Goal: Task Accomplishment & Management: Complete application form

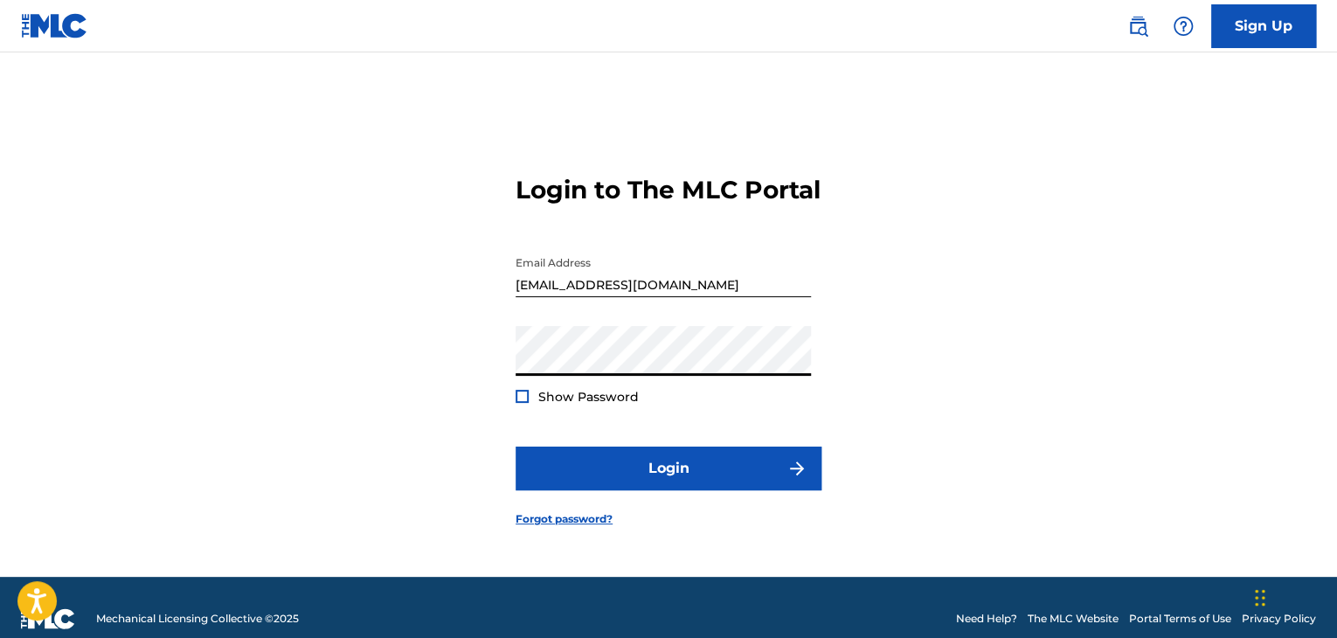
click at [625, 515] on form "Login to The MLC Portal Email Address [EMAIL_ADDRESS][DOMAIN_NAME] Password Sho…" at bounding box center [669, 336] width 306 height 481
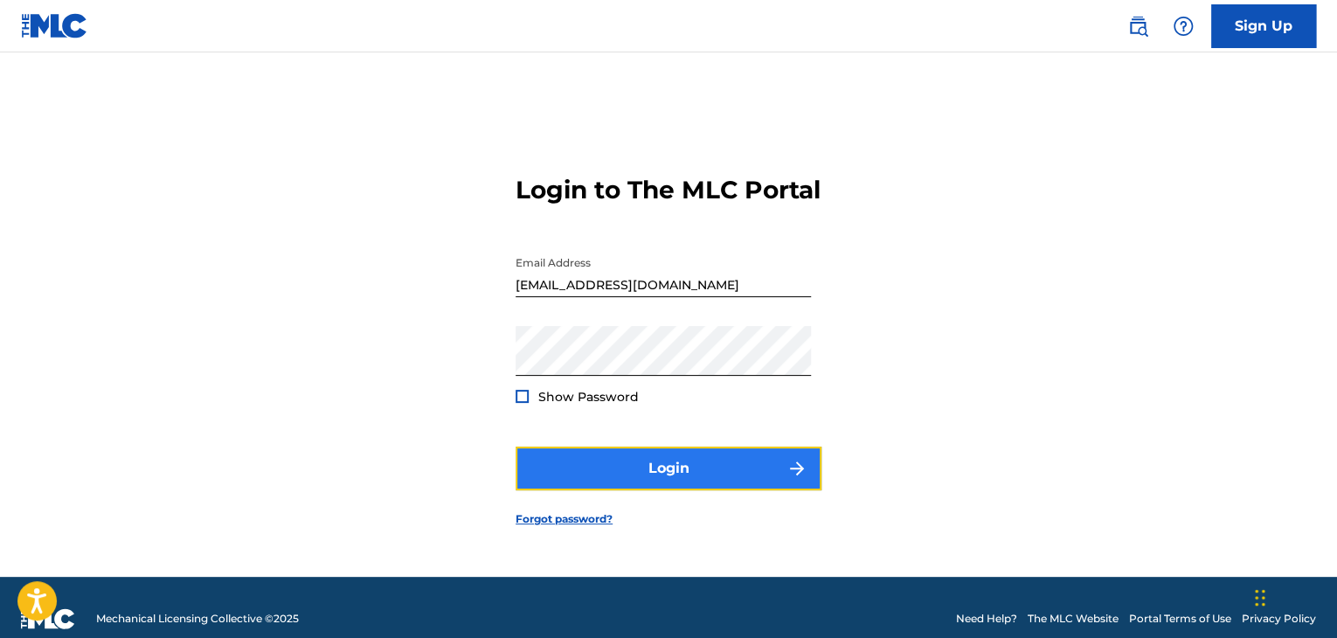
click at [625, 490] on button "Login" at bounding box center [669, 469] width 306 height 44
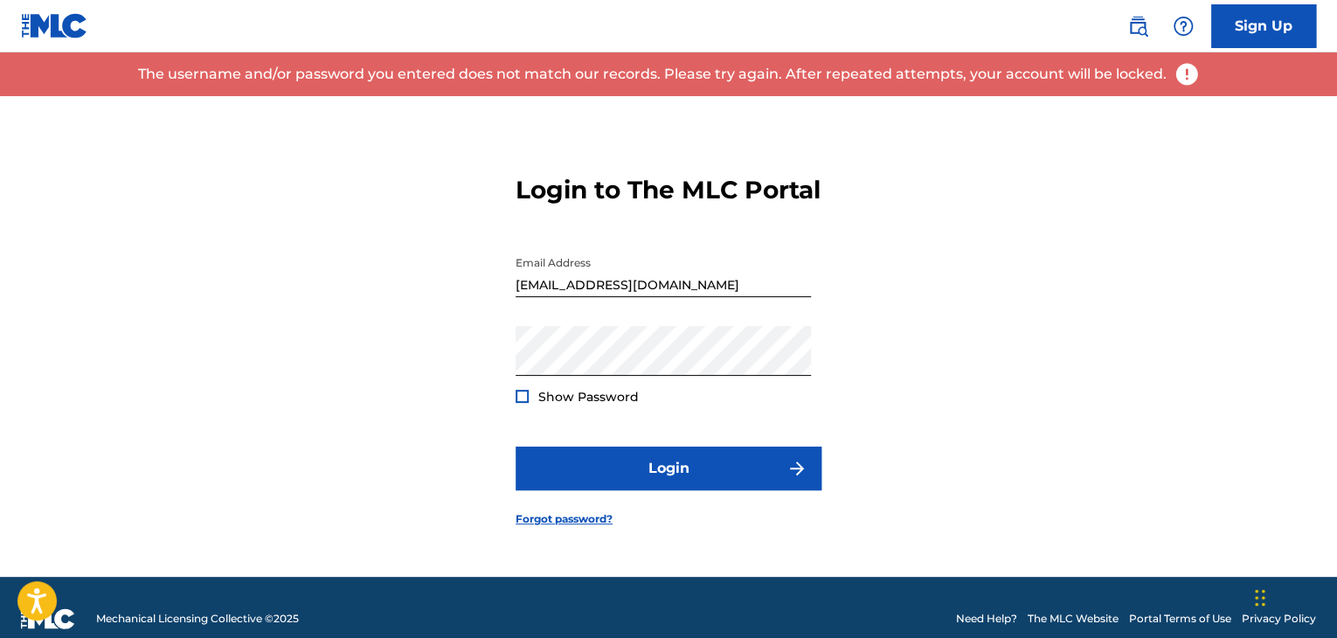
click at [526, 404] on div "Show Password" at bounding box center [577, 396] width 123 height 17
click at [526, 403] on div at bounding box center [522, 396] width 13 height 13
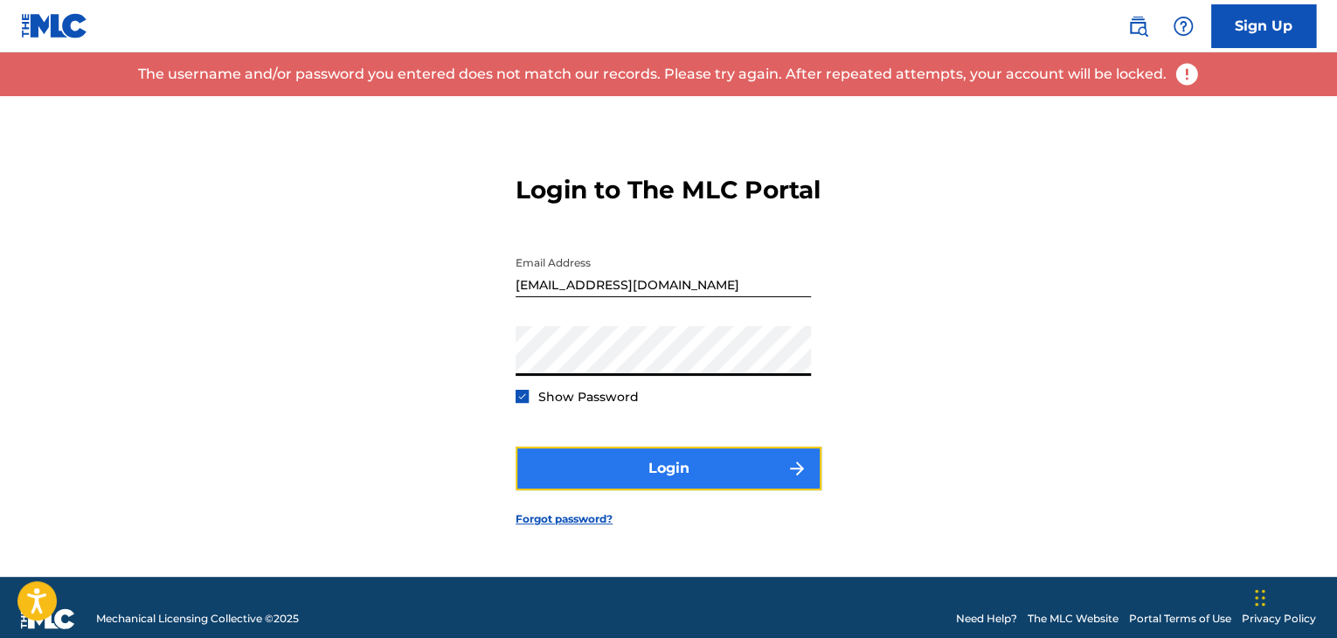
click at [603, 473] on button "Login" at bounding box center [669, 469] width 306 height 44
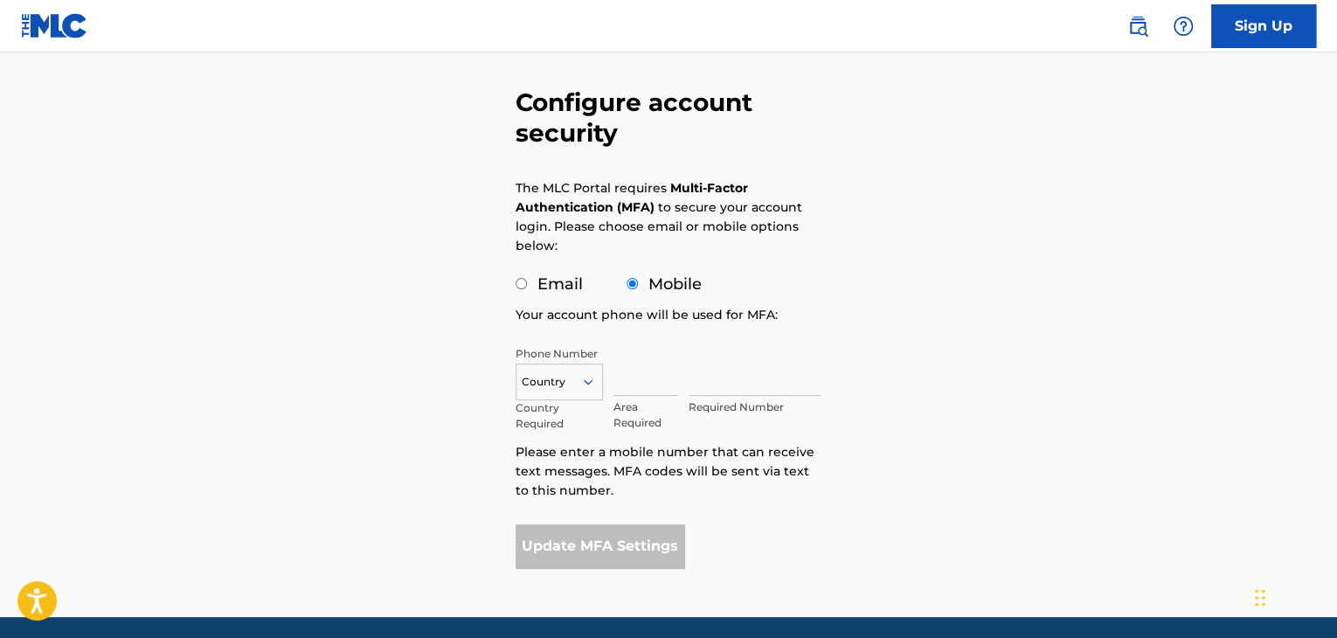
click at [570, 378] on div "Country" at bounding box center [559, 382] width 87 height 37
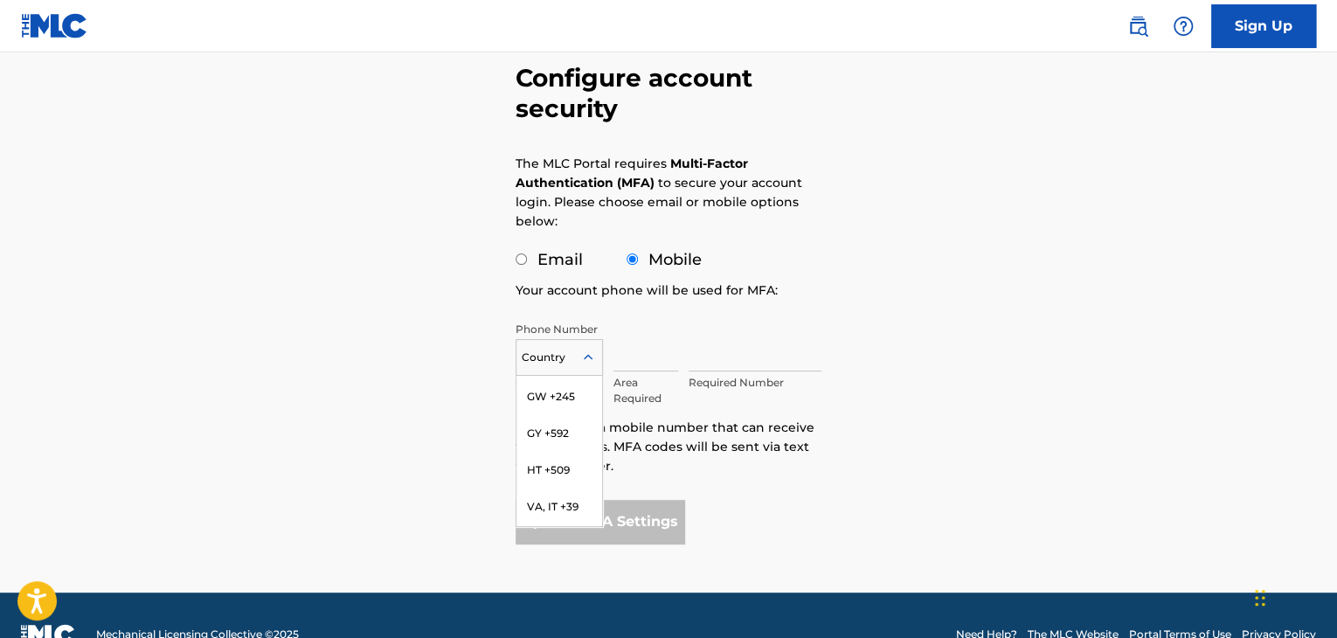
scroll to position [2978, 0]
click at [552, 491] on div "VA, IT +39" at bounding box center [560, 509] width 86 height 37
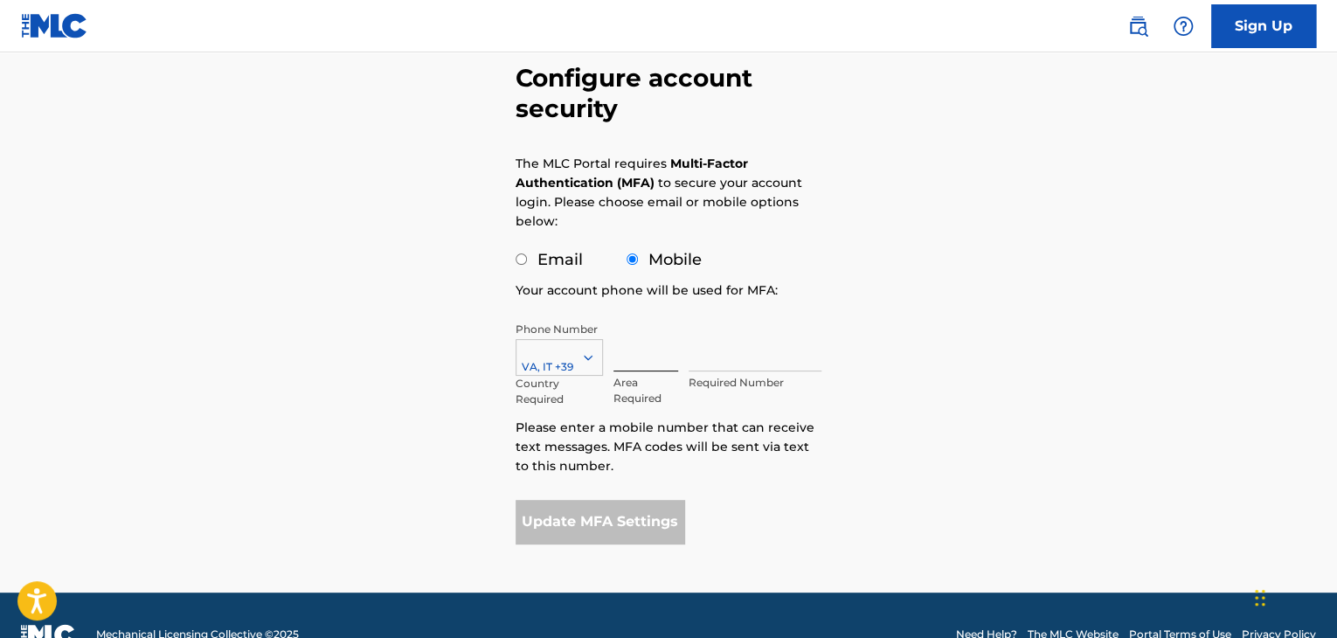
click at [623, 349] on input "text" at bounding box center [646, 347] width 65 height 50
click at [697, 361] on input "text" at bounding box center [755, 347] width 133 height 50
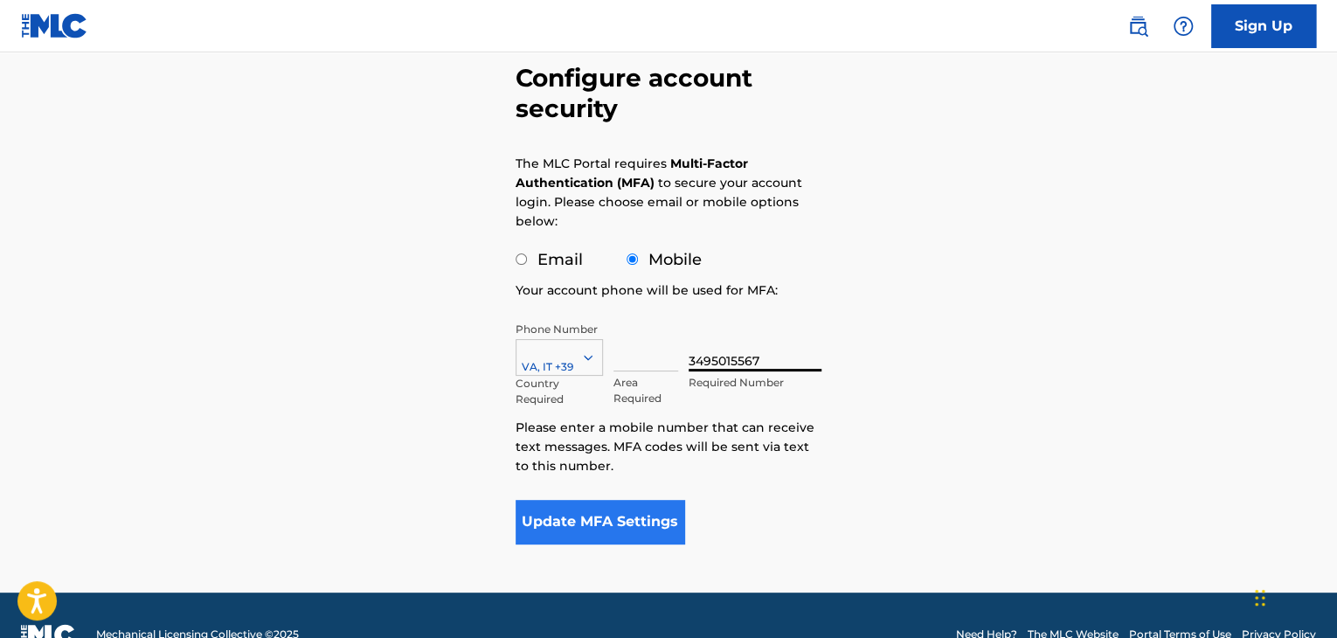
type input "3495015567"
click at [661, 517] on button "Update MFA Settings" at bounding box center [600, 522] width 169 height 44
click at [607, 519] on button "Update MFA Settings" at bounding box center [600, 522] width 169 height 44
click at [637, 360] on input "text" at bounding box center [646, 347] width 65 height 50
type input "+39"
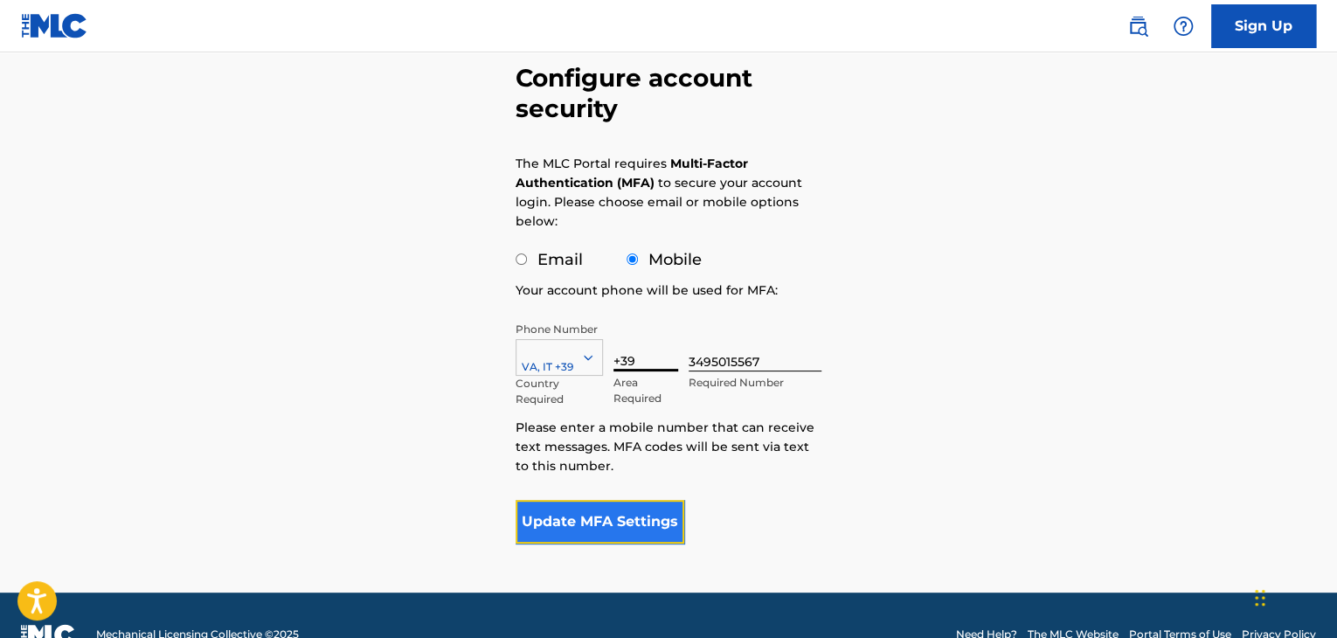
click at [619, 529] on button "Update MFA Settings" at bounding box center [600, 522] width 169 height 44
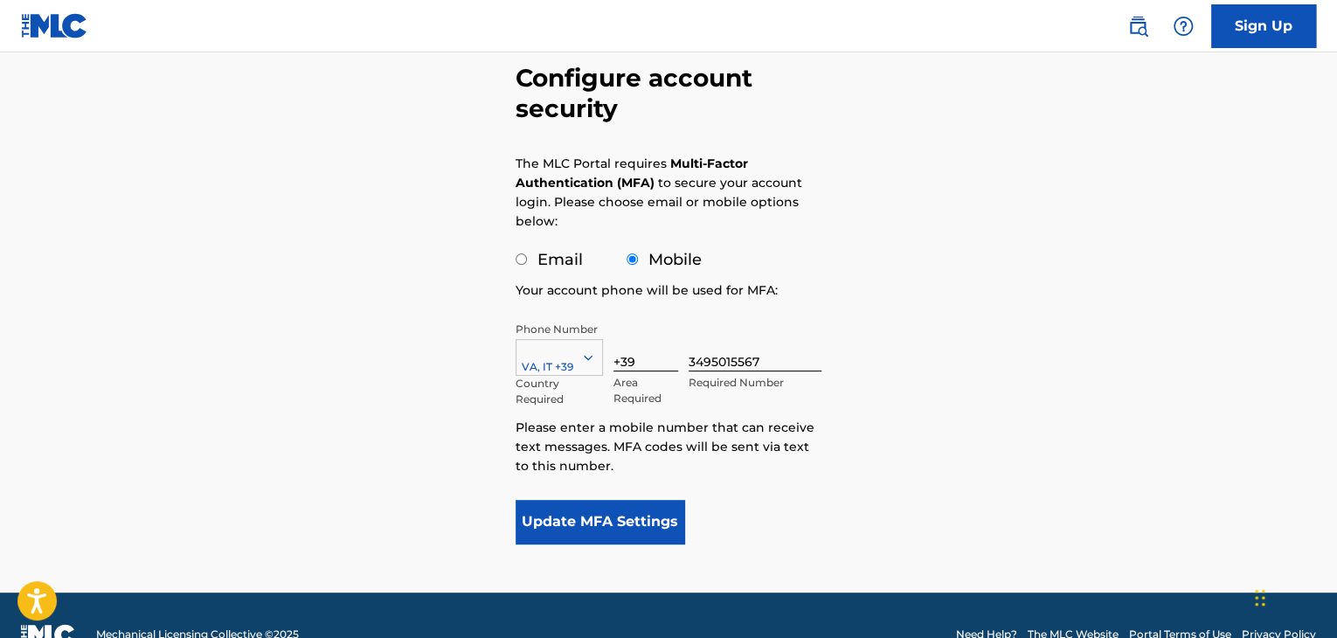
click at [514, 263] on div "Configure account security The MLC Portal requires Multi-Factor Authentication …" at bounding box center [669, 262] width 348 height 661
click at [523, 263] on input "Email" at bounding box center [521, 258] width 11 height 11
radio input "true"
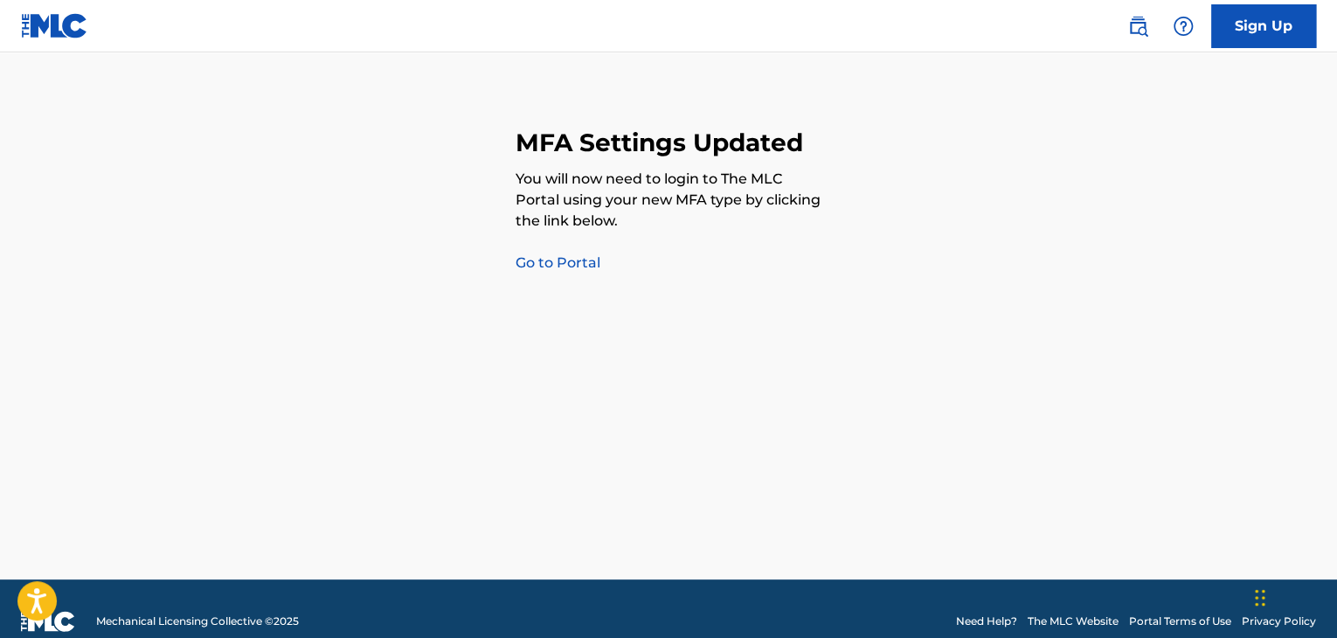
click at [576, 266] on link "Go to Portal" at bounding box center [558, 262] width 85 height 17
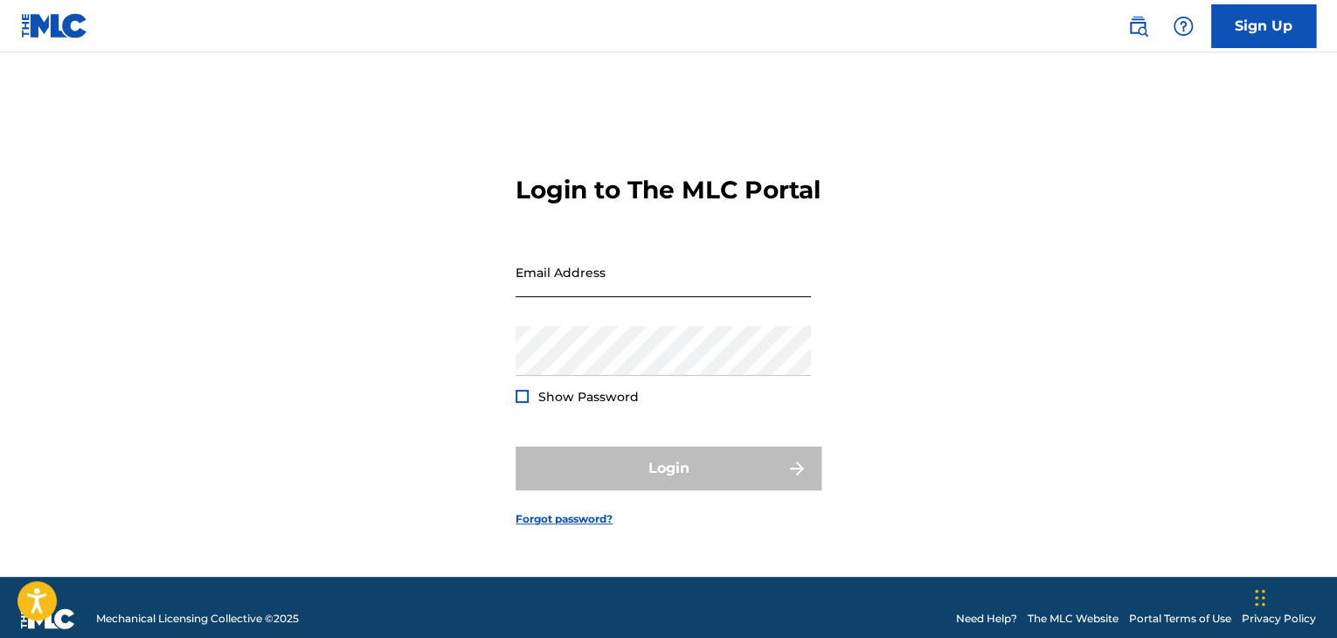
click at [580, 267] on input "Email Address" at bounding box center [663, 272] width 295 height 50
type input "[EMAIL_ADDRESS][DOMAIN_NAME]"
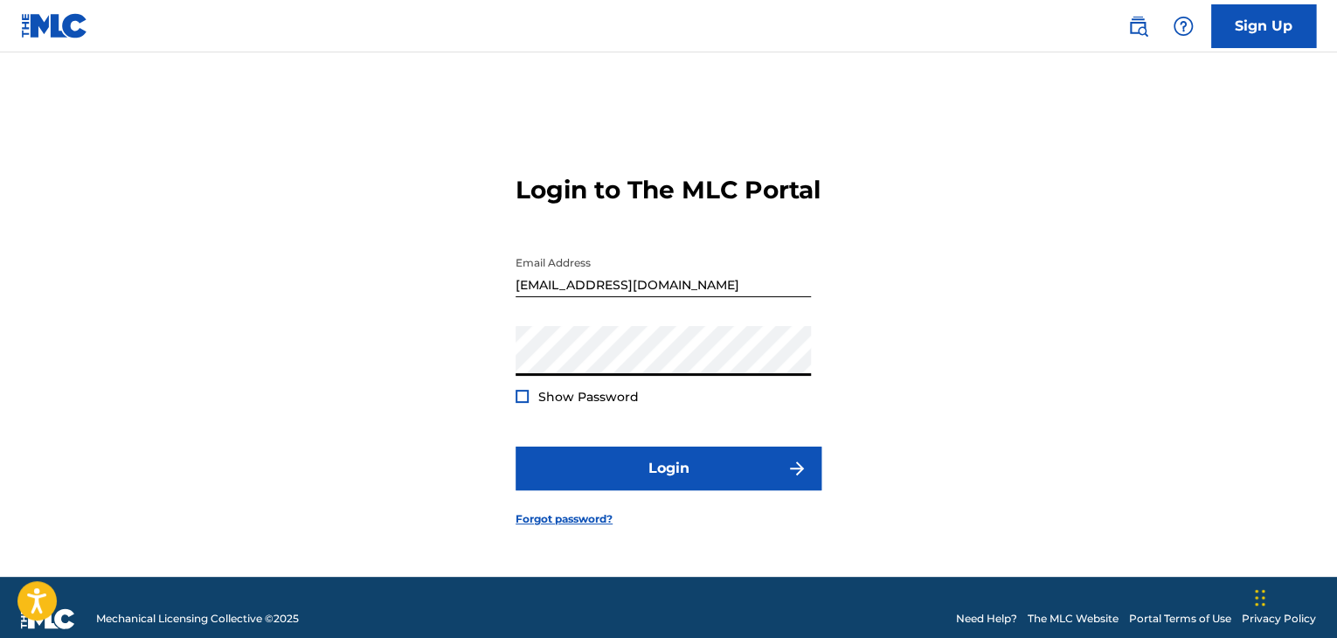
click at [761, 459] on form "Login to The MLC Portal Email Address [EMAIL_ADDRESS][DOMAIN_NAME] Password Sho…" at bounding box center [669, 336] width 306 height 481
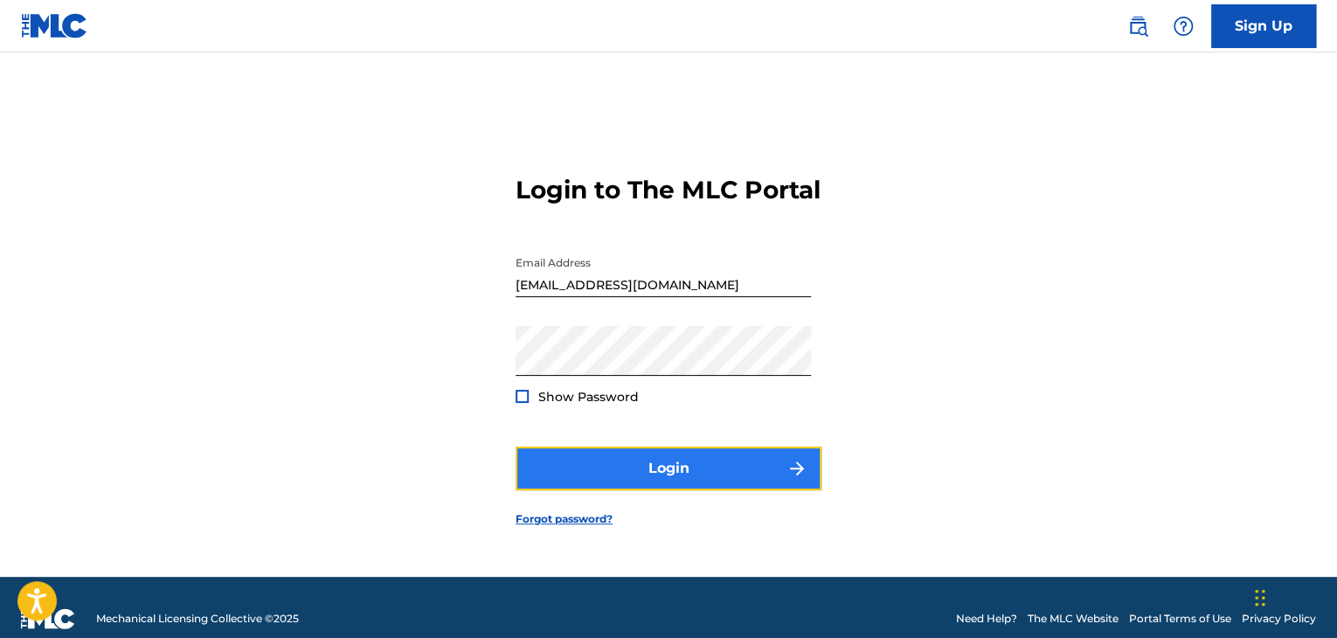
click at [763, 476] on button "Login" at bounding box center [669, 469] width 306 height 44
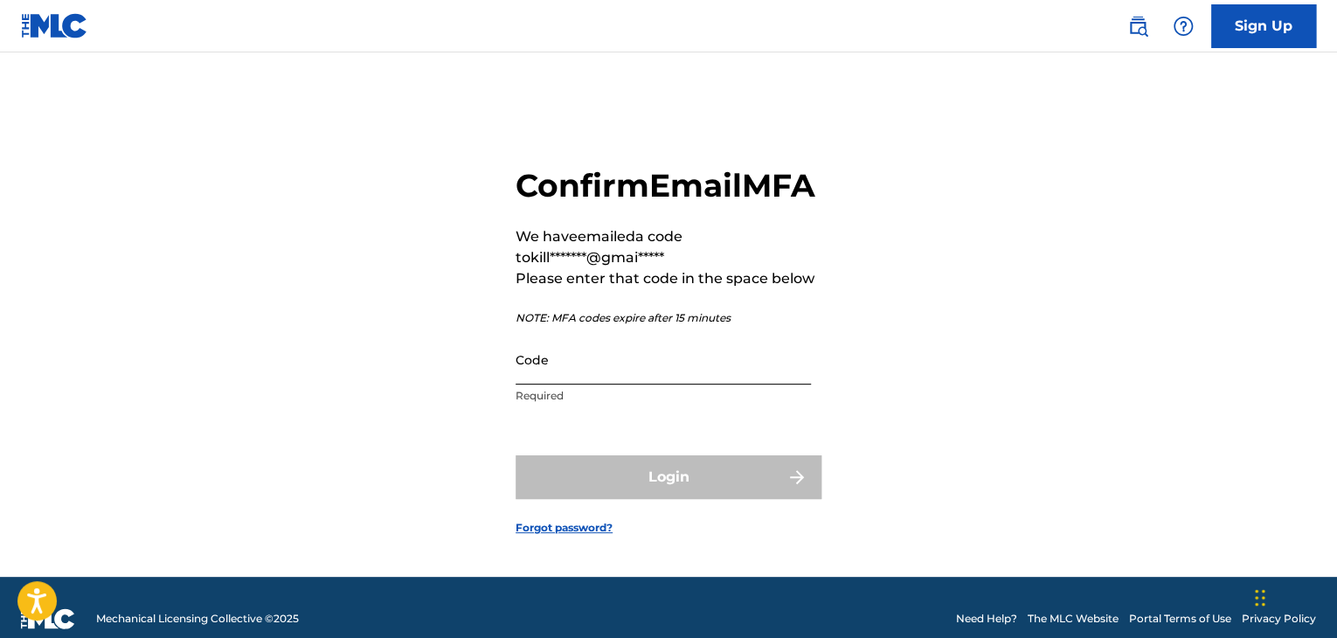
click at [626, 385] on input "Code" at bounding box center [663, 360] width 295 height 50
paste input "698958"
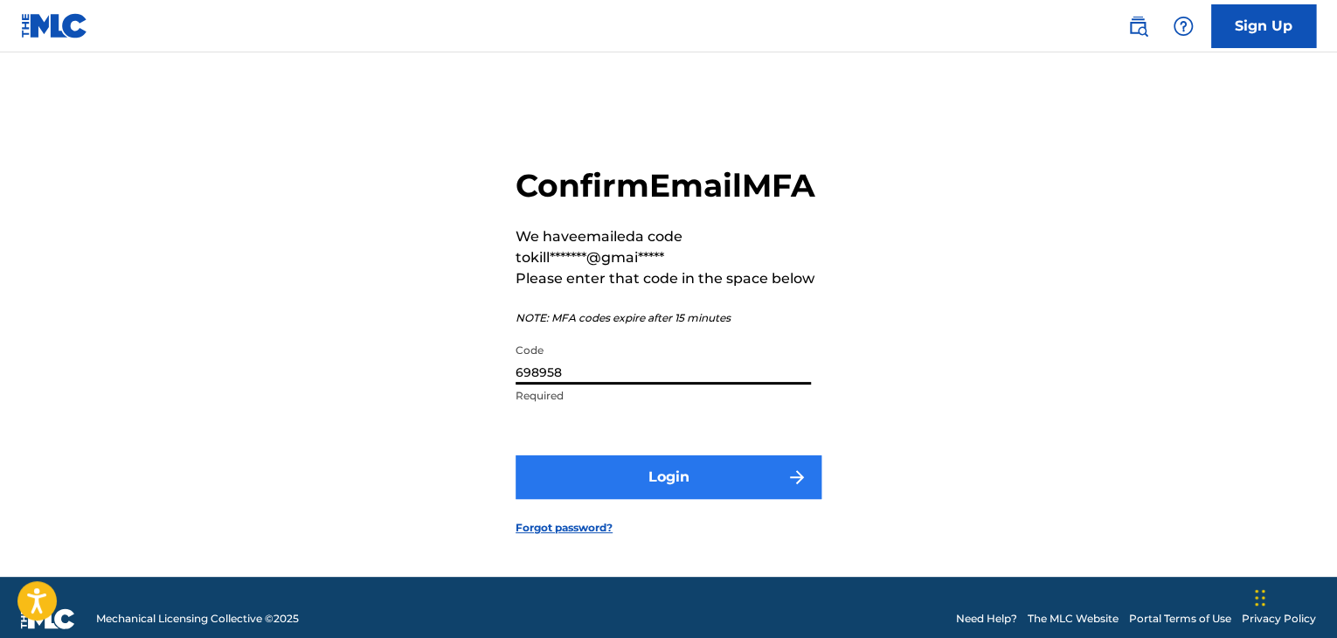
type input "698958"
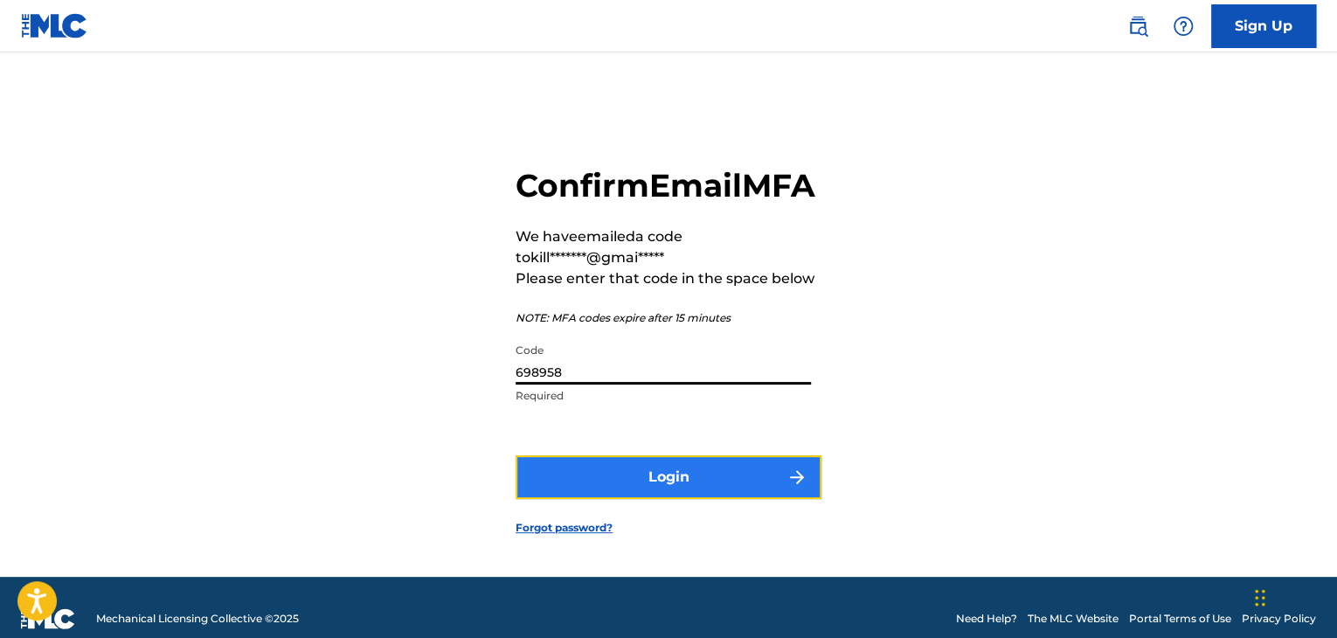
click at [623, 499] on button "Login" at bounding box center [669, 477] width 306 height 44
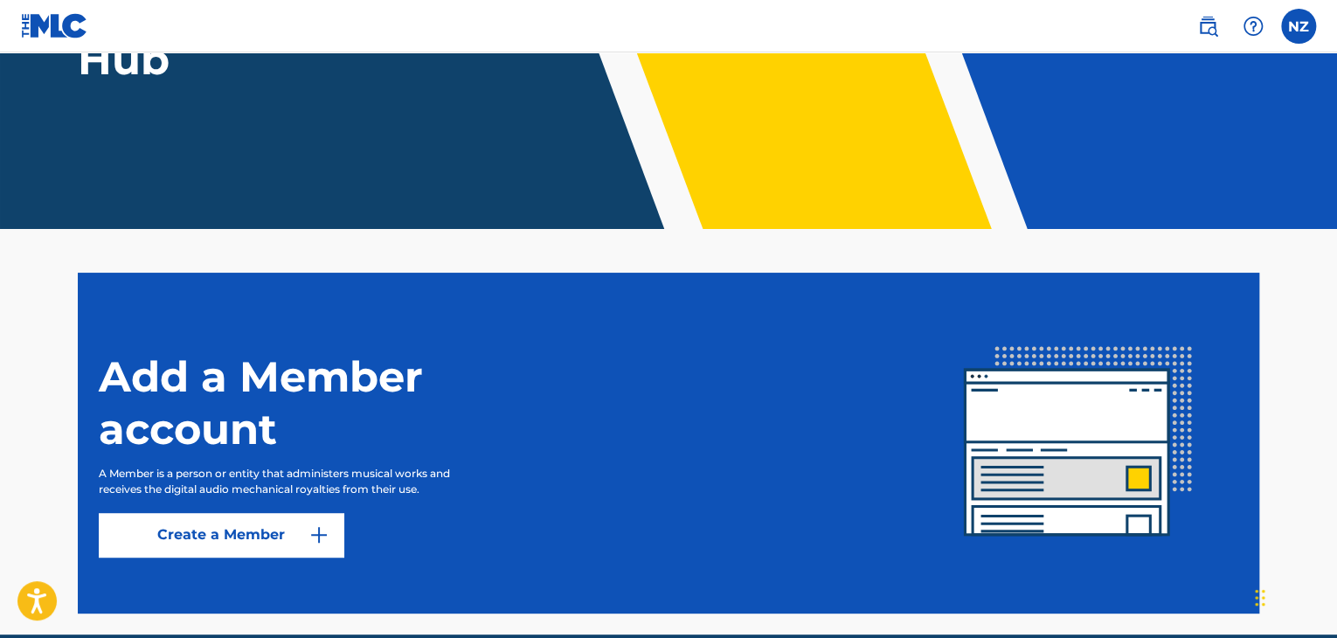
scroll to position [262, 0]
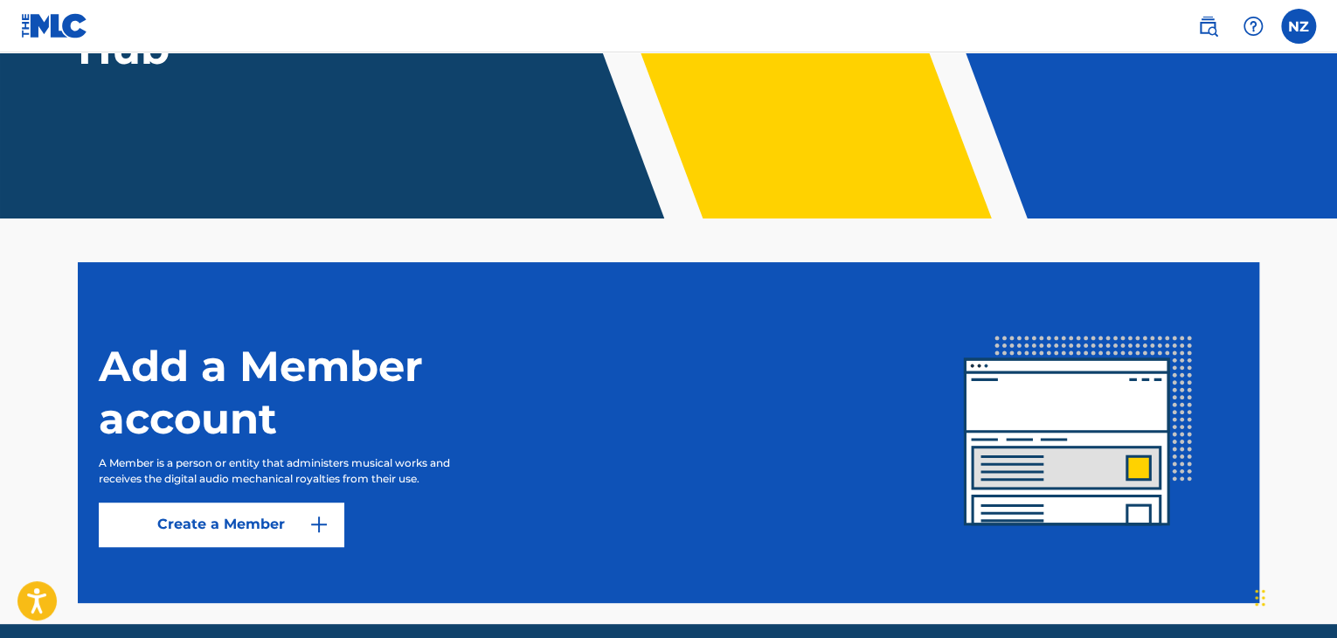
click at [297, 546] on section "Add a Member account A Member is a person or entity that administers musical wo…" at bounding box center [669, 432] width 1182 height 341
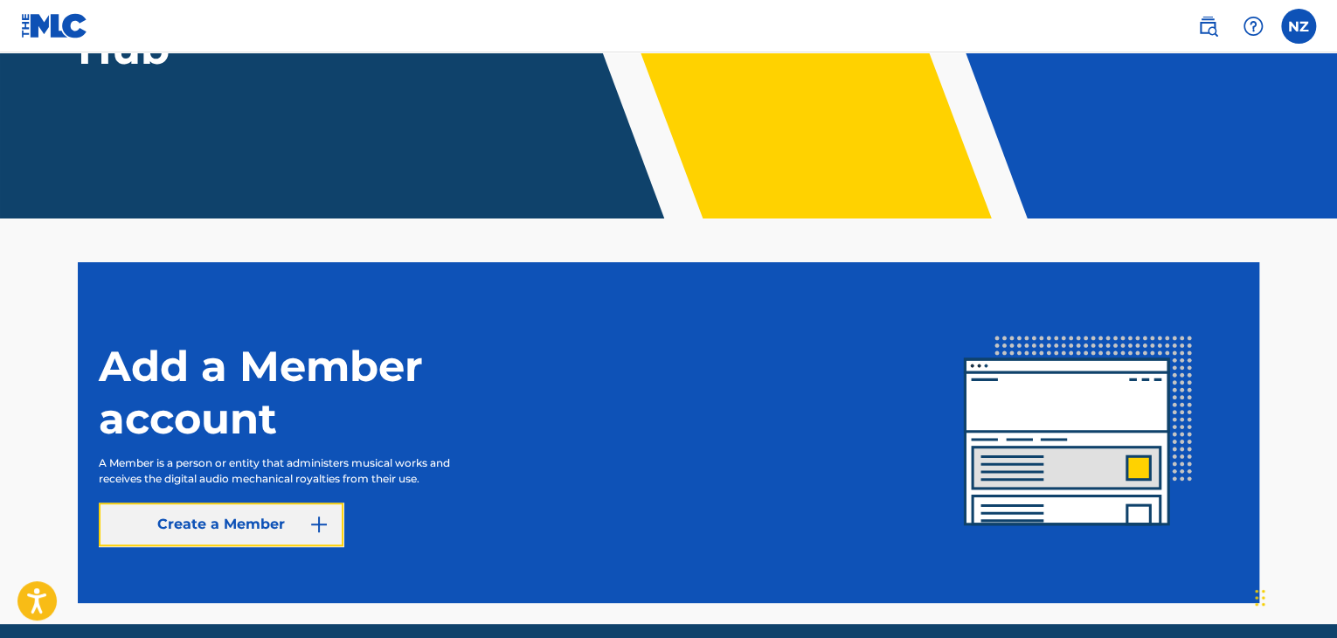
click at [282, 536] on link "Create a Member" at bounding box center [221, 525] width 245 height 44
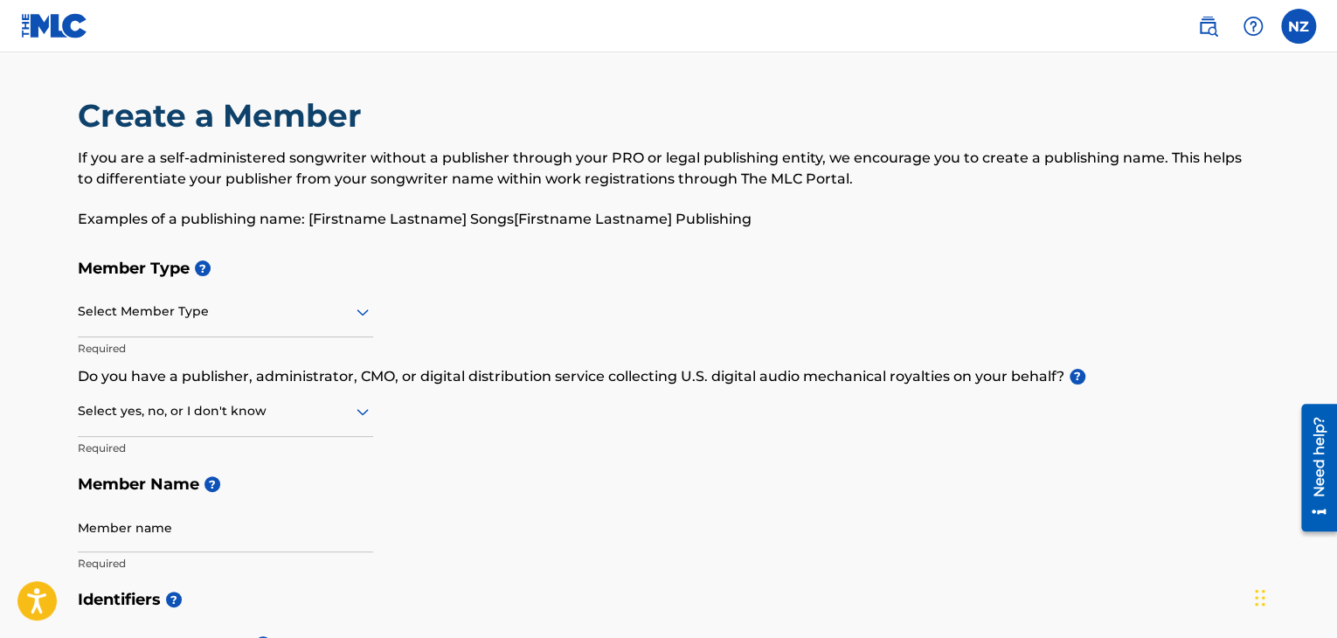
click at [283, 316] on div at bounding box center [225, 312] width 295 height 22
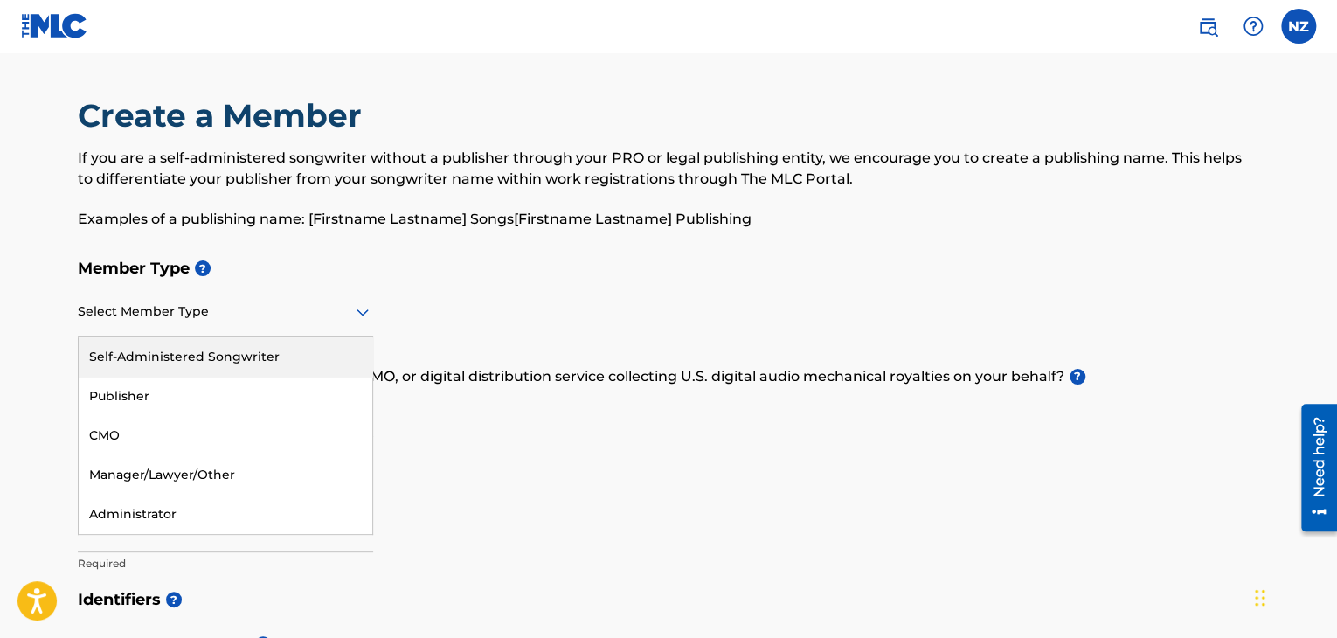
click at [271, 368] on div "Self-Administered Songwriter" at bounding box center [226, 356] width 294 height 39
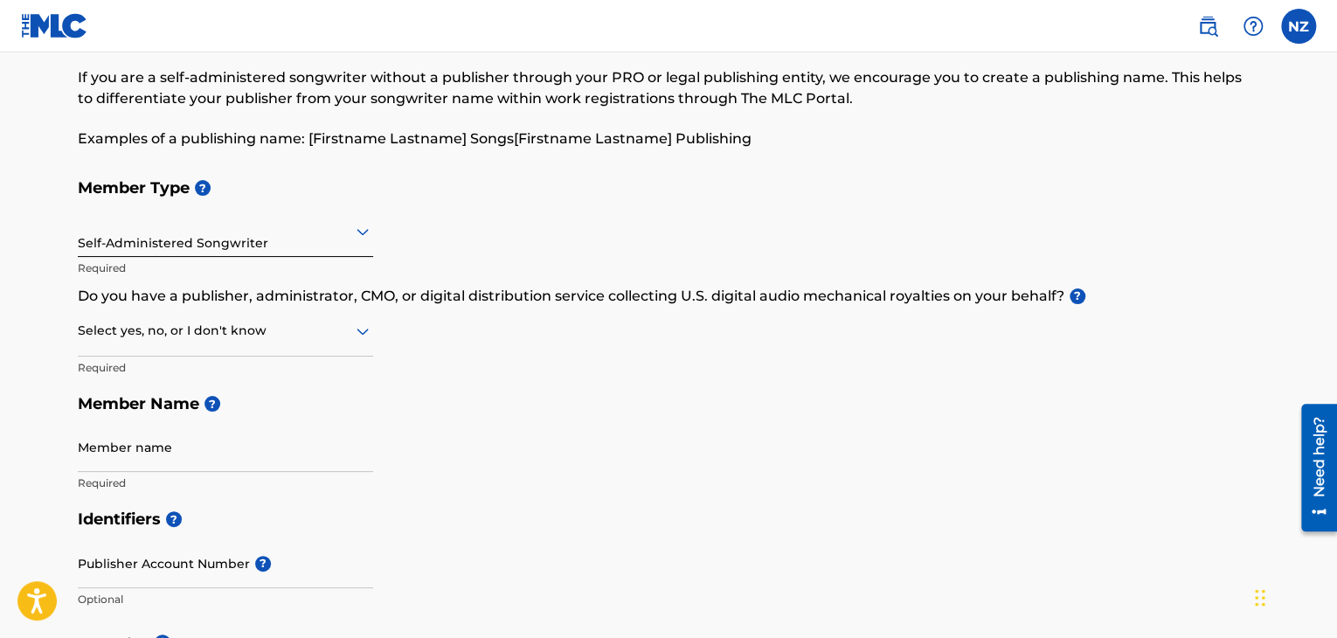
scroll to position [87, 0]
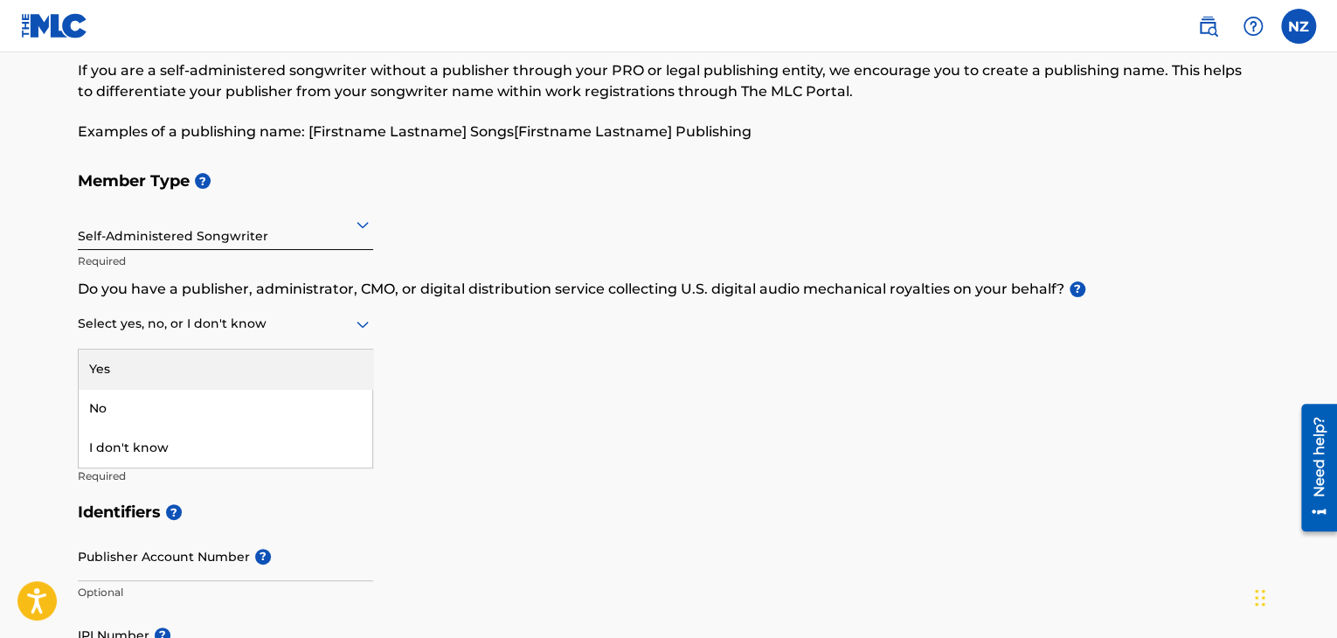
click at [273, 326] on div at bounding box center [225, 324] width 295 height 22
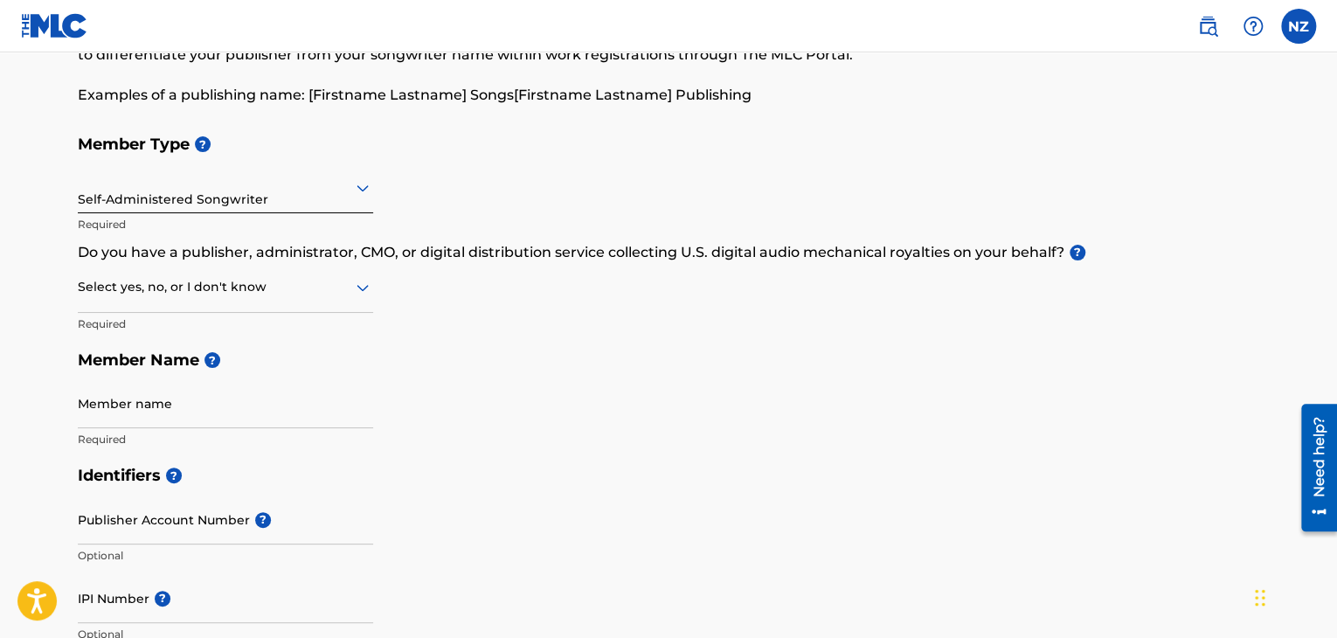
scroll to position [175, 0]
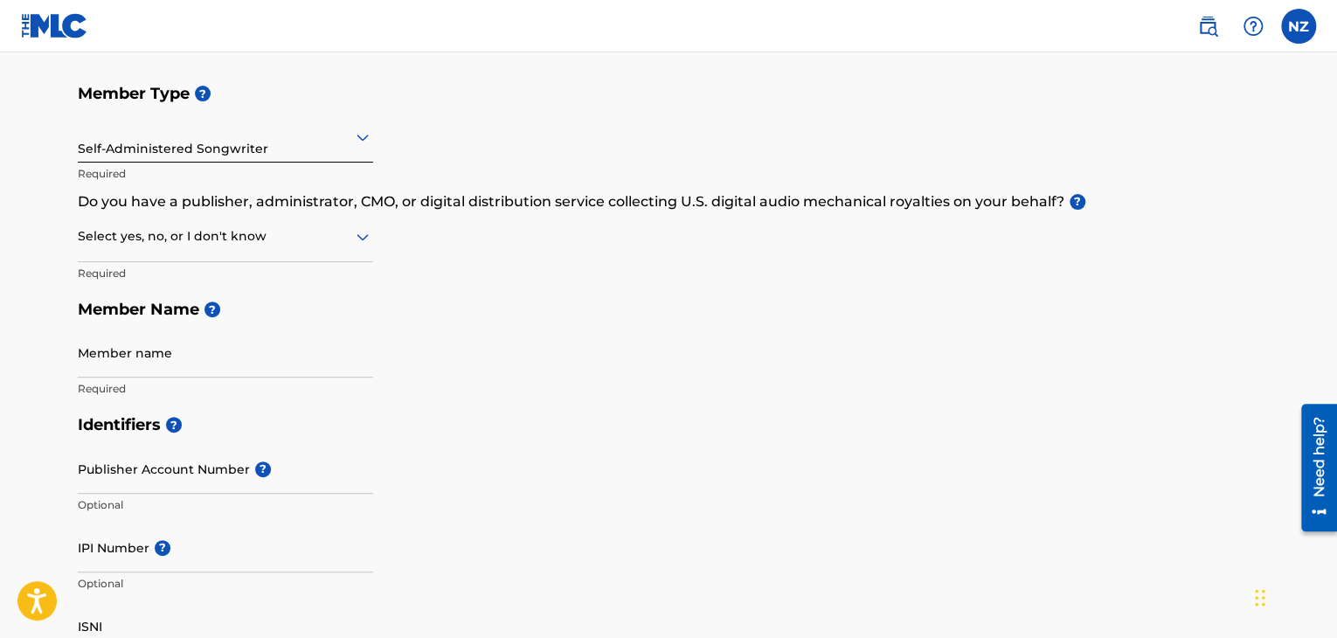
click at [335, 239] on div at bounding box center [225, 236] width 295 height 22
click at [323, 292] on div "Yes" at bounding box center [226, 281] width 294 height 39
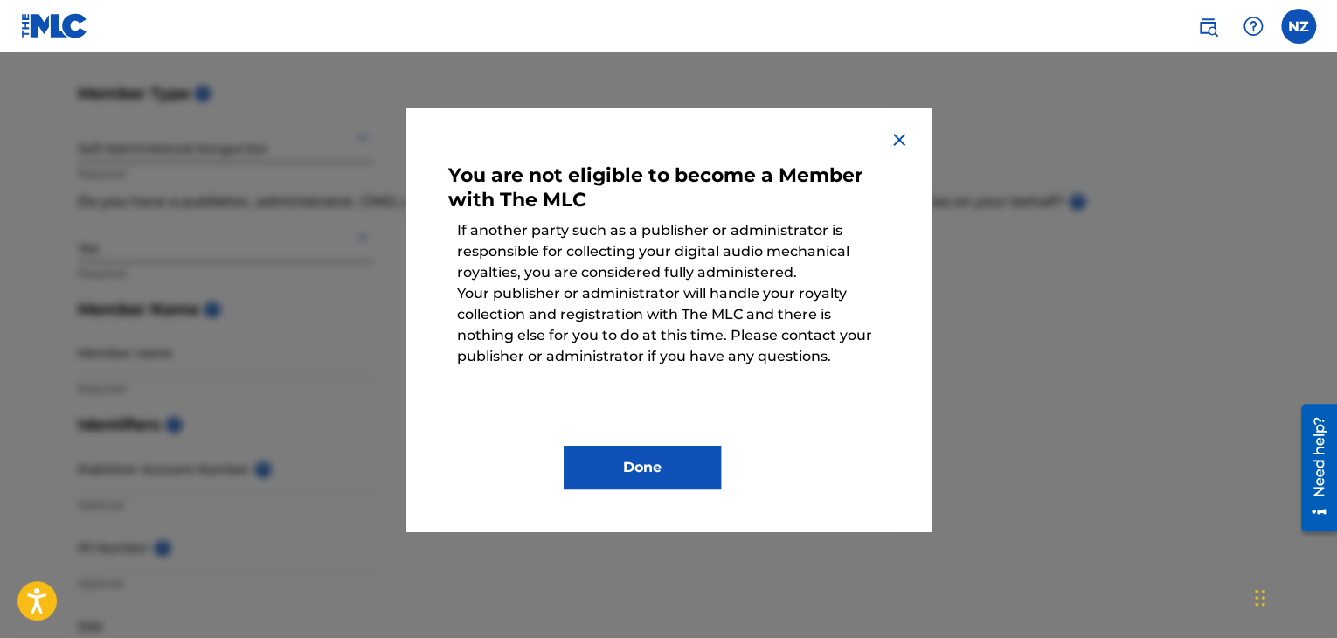
click at [904, 136] on img at bounding box center [899, 139] width 21 height 21
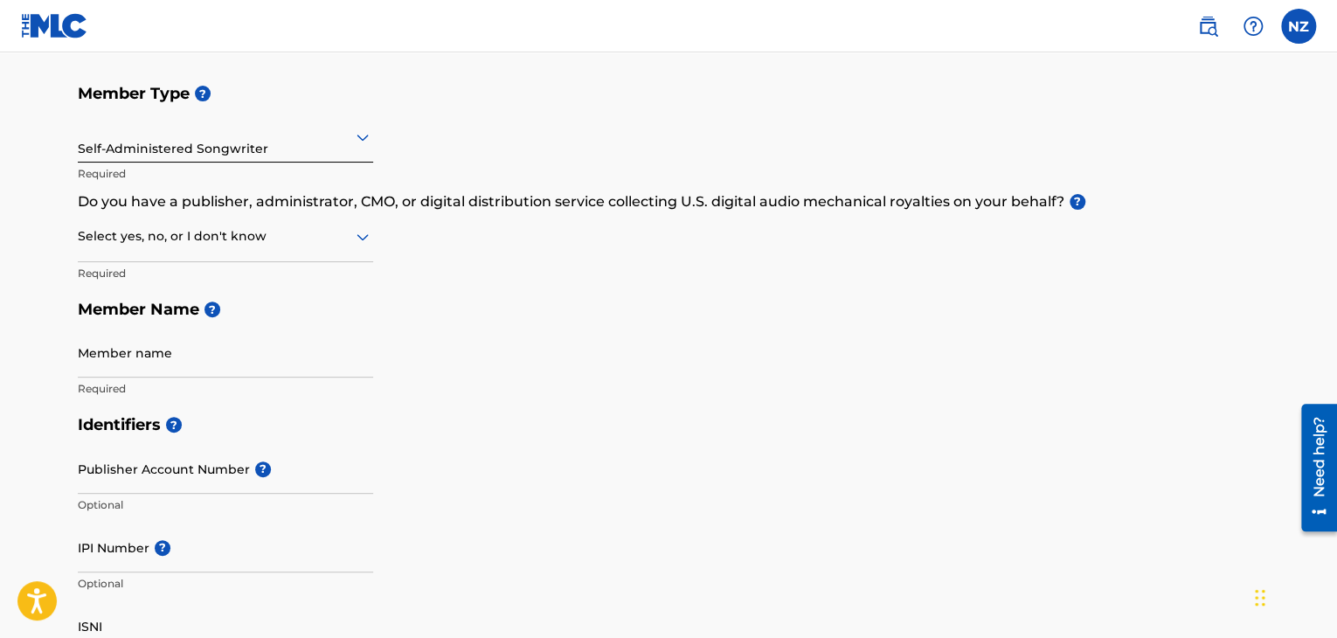
click at [242, 243] on div at bounding box center [225, 236] width 295 height 22
click at [225, 325] on div "No" at bounding box center [226, 321] width 294 height 39
click at [164, 369] on input "Member name" at bounding box center [225, 353] width 295 height 50
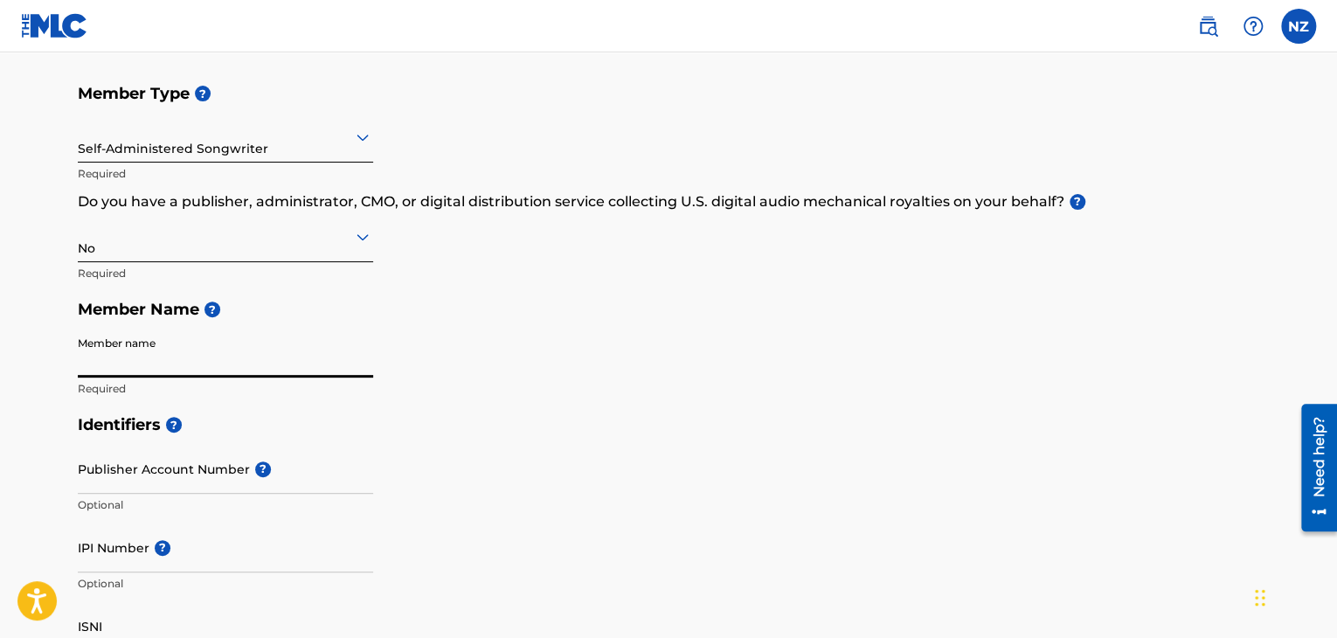
type input "Killer [PERSON_NAME]"
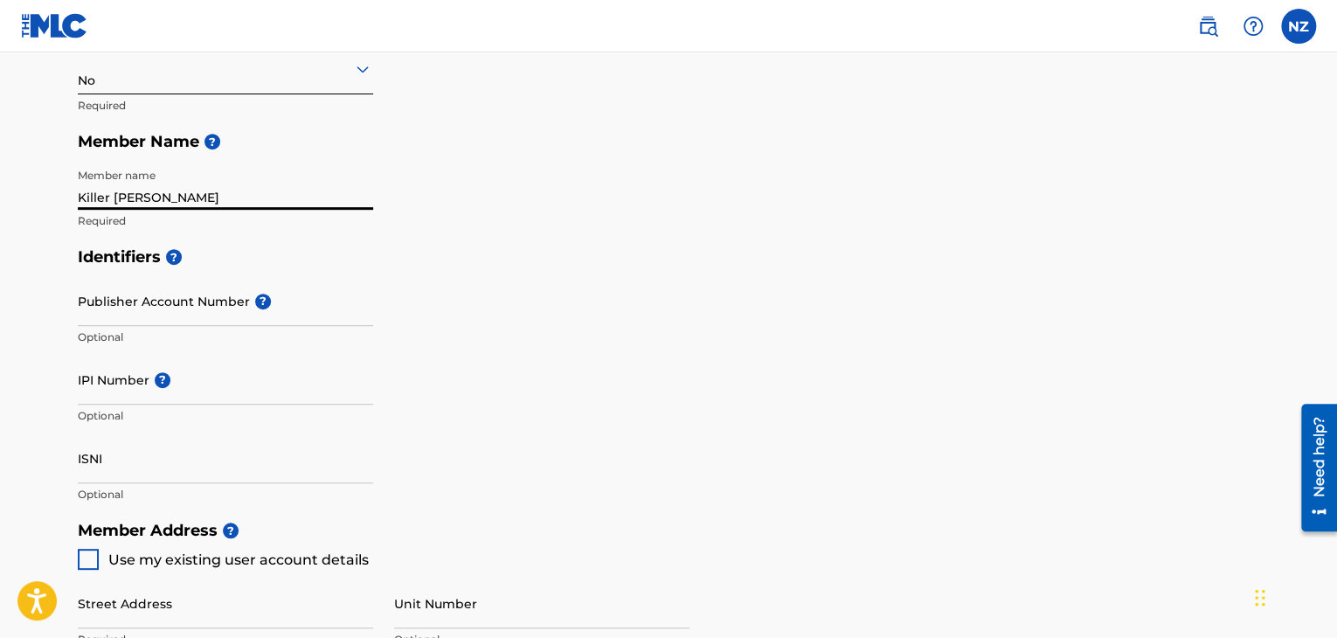
scroll to position [350, 0]
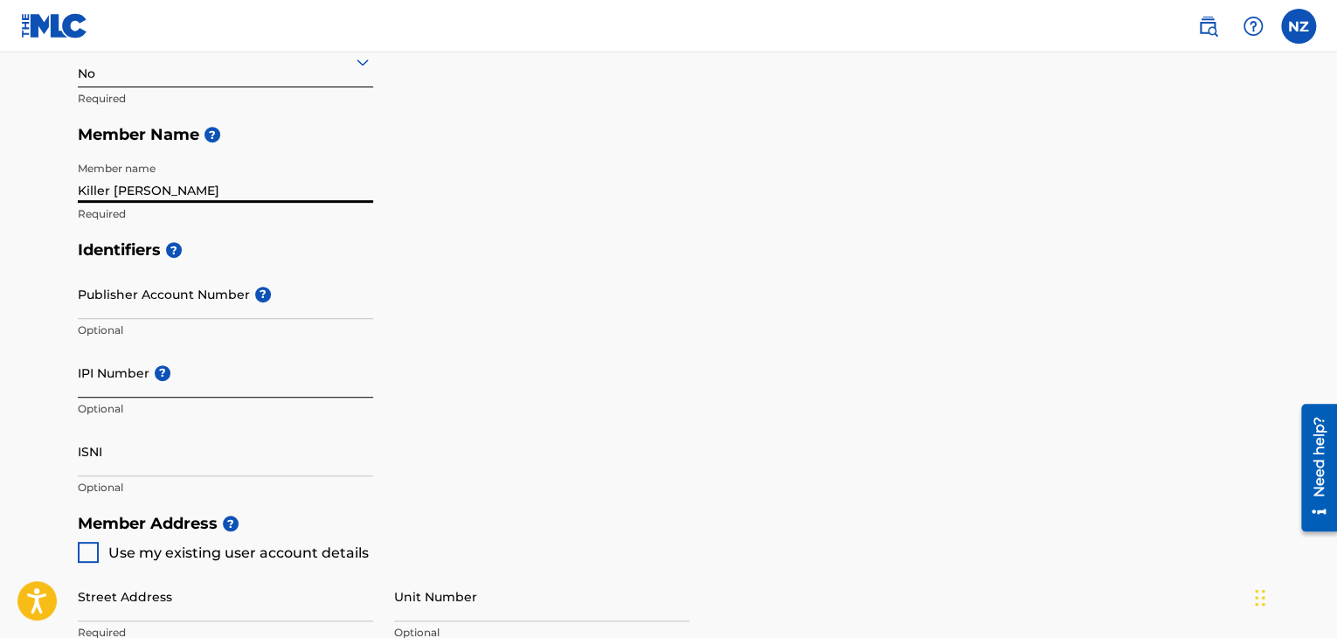
click at [202, 376] on input "IPI Number ?" at bounding box center [225, 373] width 295 height 50
type input "01027452385"
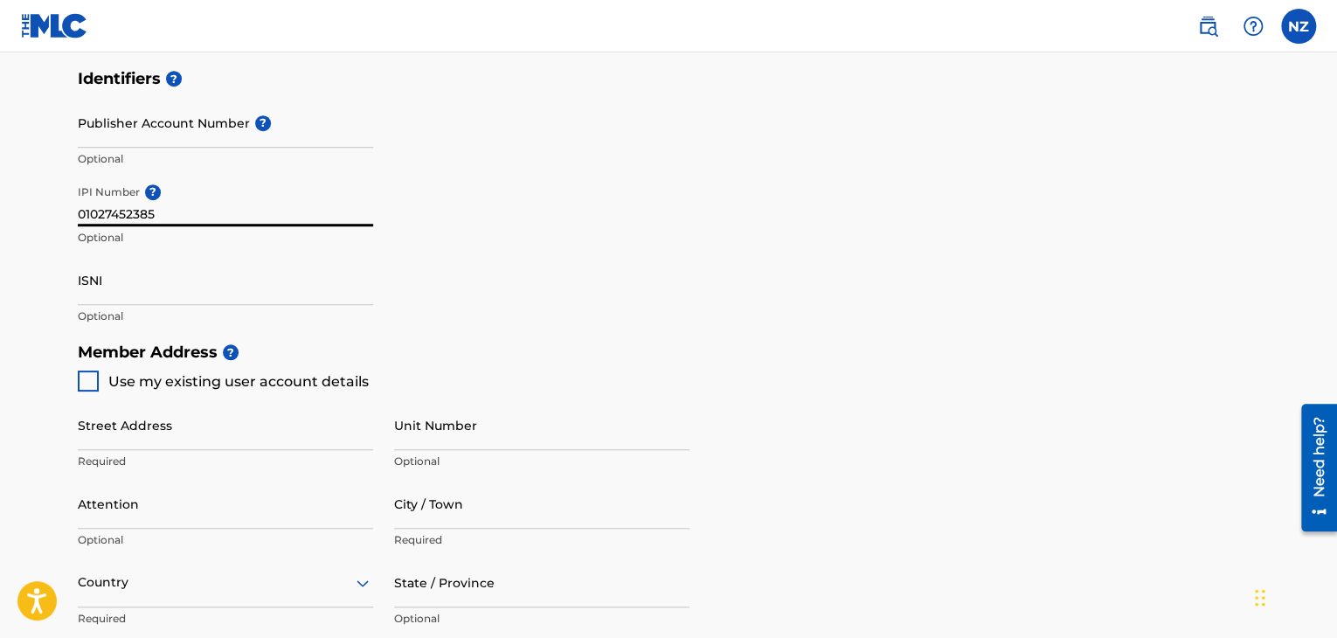
scroll to position [524, 0]
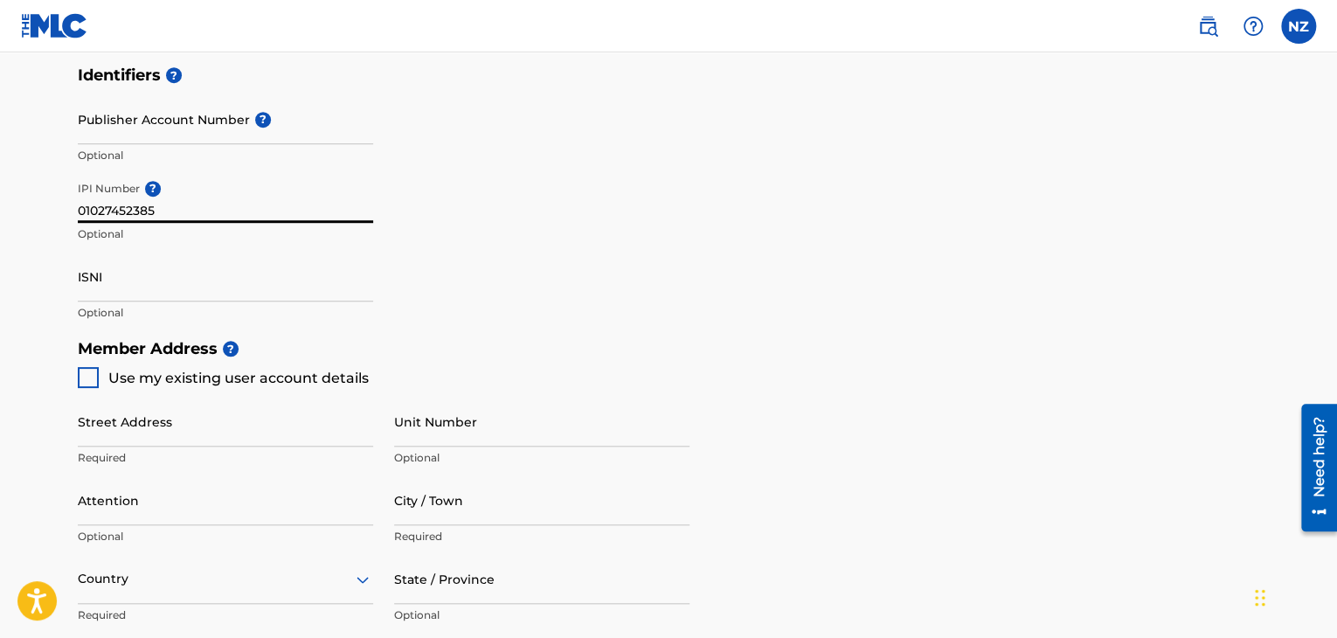
click at [70, 375] on div "Create a Member If you are a self-administered songwriter without a publisher t…" at bounding box center [669, 269] width 1224 height 1395
click at [85, 377] on div at bounding box center [88, 377] width 21 height 21
type input "[STREET_ADDRESS]"
type input "[GEOGRAPHIC_DATA]"
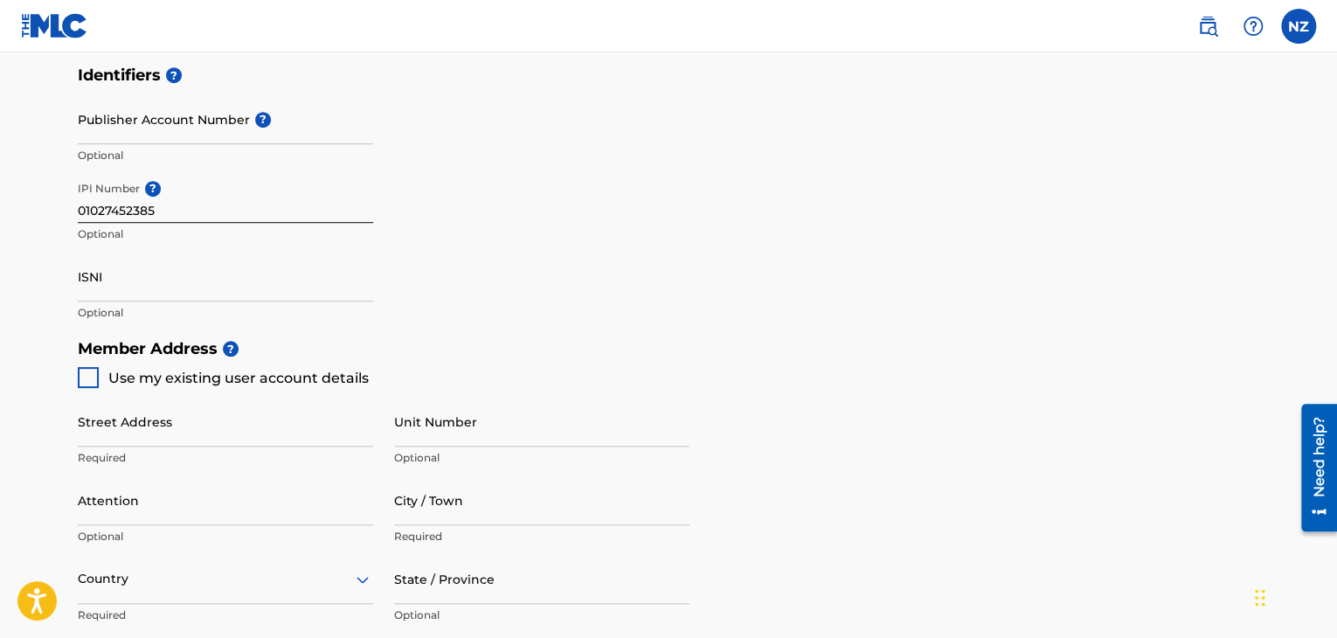
type input "47923"
type input "+39"
type input "3495015567"
type input "[EMAIL_ADDRESS][DOMAIN_NAME]"
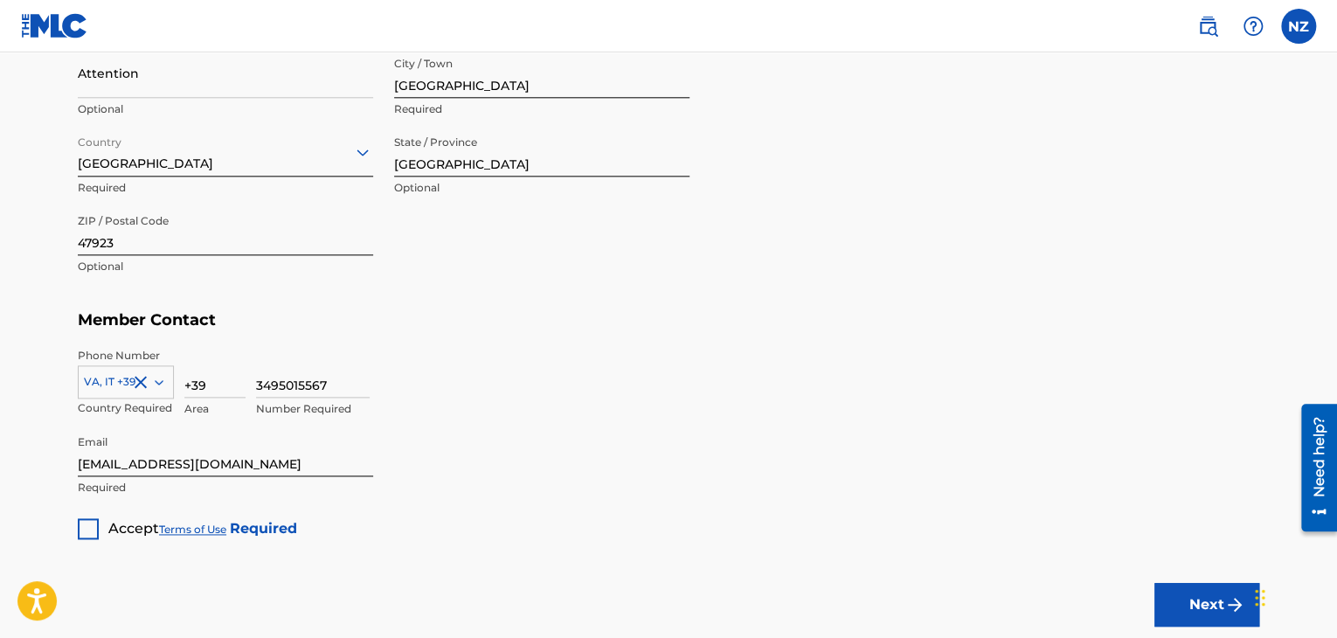
scroll to position [961, 0]
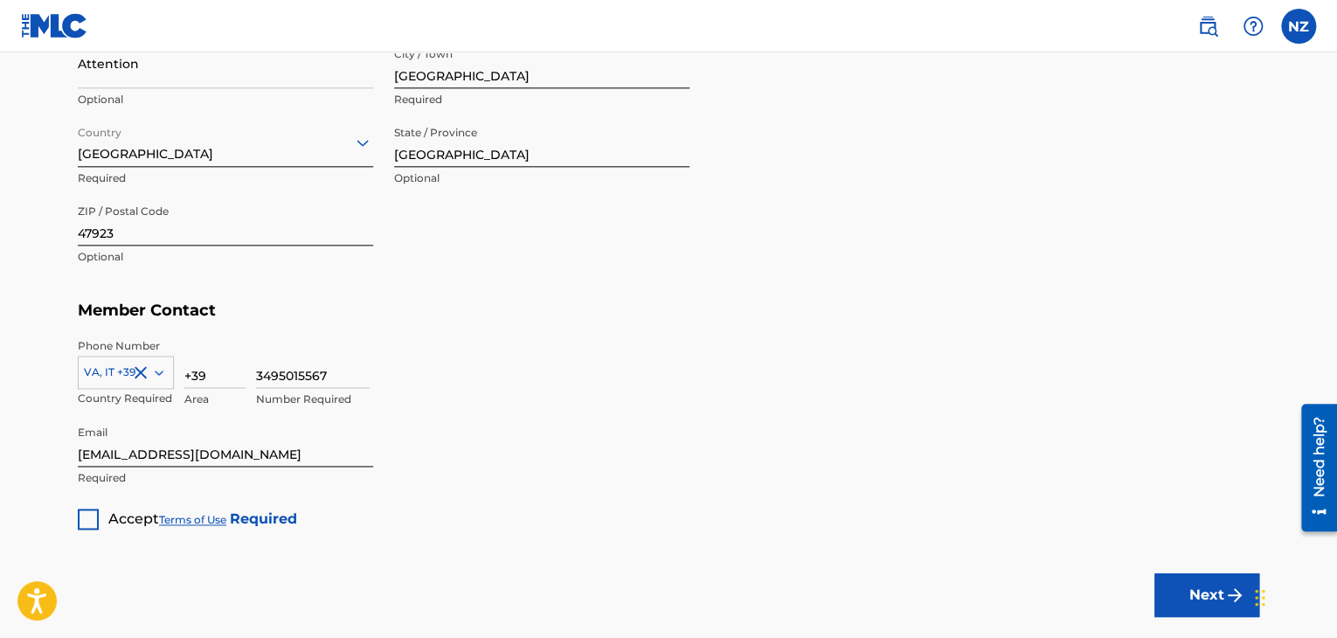
drag, startPoint x: 98, startPoint y: 515, endPoint x: 137, endPoint y: 531, distance: 42.7
click at [97, 515] on div at bounding box center [88, 519] width 21 height 21
click at [1194, 604] on button "Next" at bounding box center [1207, 595] width 105 height 44
drag, startPoint x: 211, startPoint y: 375, endPoint x: 178, endPoint y: 371, distance: 33.4
click at [178, 371] on div "VA, IT +39 Country Required +39 Value must contain only numbers 3495015567 Numb…" at bounding box center [669, 377] width 1182 height 79
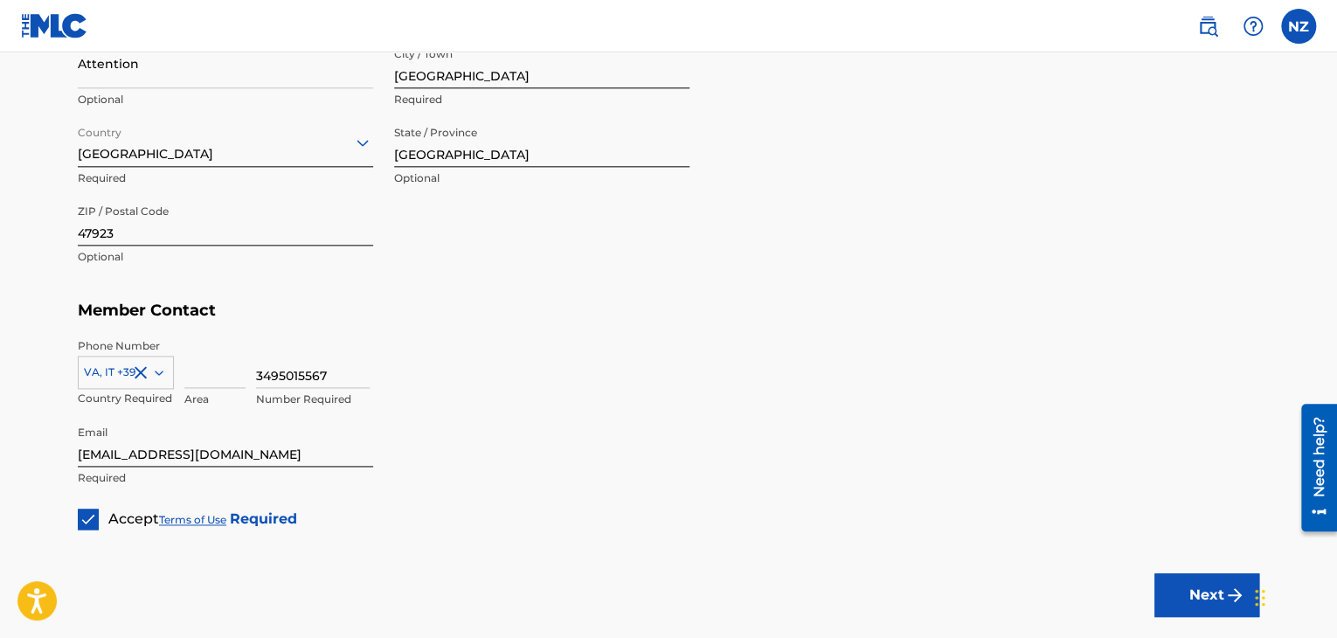
drag, startPoint x: 678, startPoint y: 581, endPoint x: 1057, endPoint y: 635, distance: 382.3
click at [1192, 604] on button "Next" at bounding box center [1207, 595] width 105 height 44
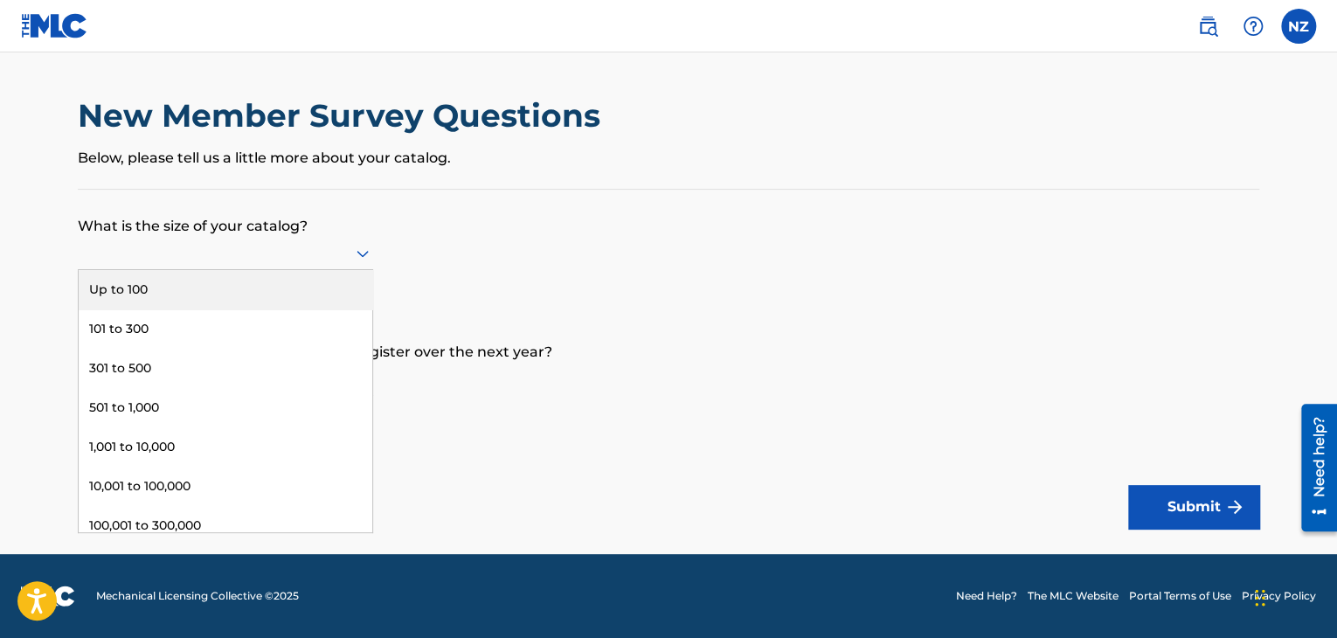
click at [228, 249] on div at bounding box center [225, 253] width 295 height 22
click at [202, 290] on div "Up to 100" at bounding box center [226, 289] width 294 height 39
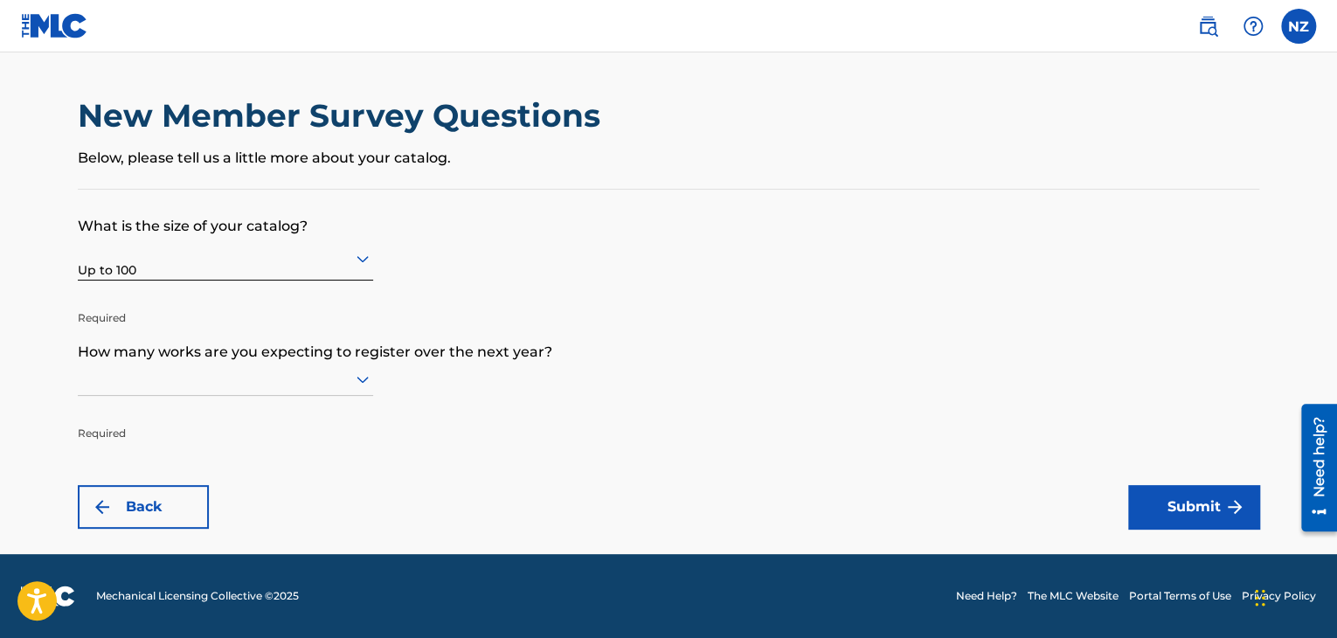
click at [247, 369] on div at bounding box center [225, 379] width 295 height 22
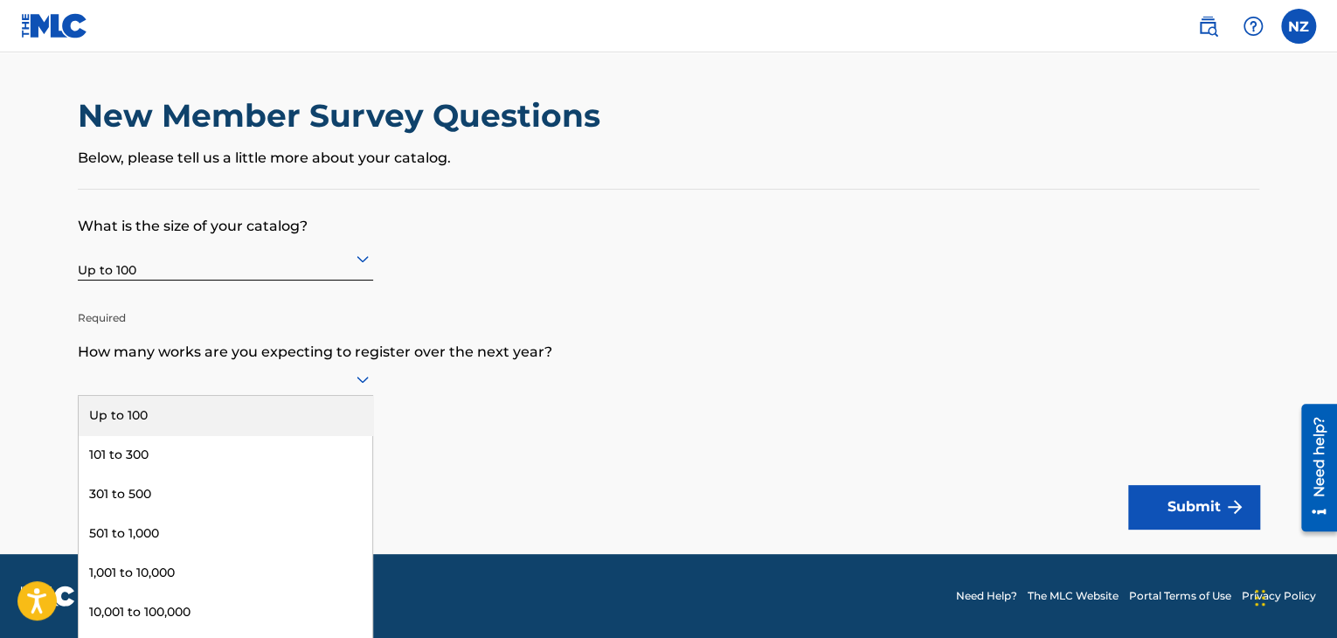
click at [249, 404] on div "Up to 100" at bounding box center [226, 415] width 294 height 39
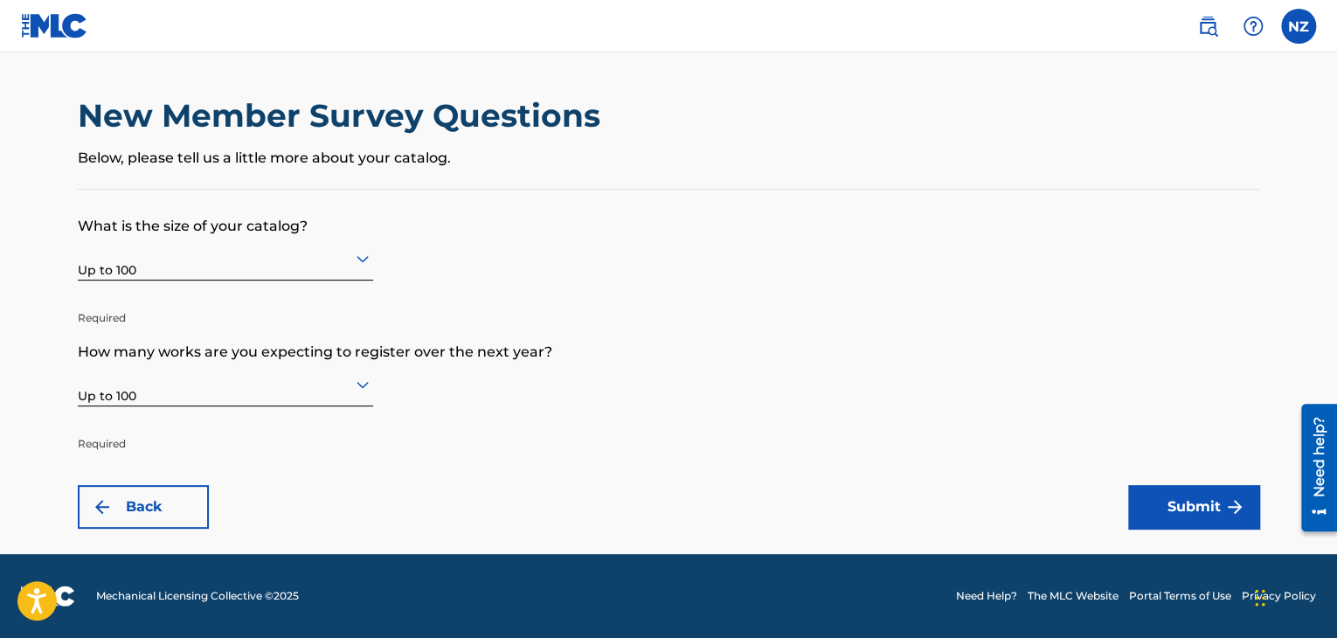
drag, startPoint x: 1154, startPoint y: 477, endPoint x: 1159, endPoint y: 500, distance: 23.3
click at [1154, 477] on form "What is the size of your catalog? Up to 100 Required How many works are you exp…" at bounding box center [669, 359] width 1182 height 339
click at [1159, 500] on button "Submit" at bounding box center [1193, 507] width 131 height 44
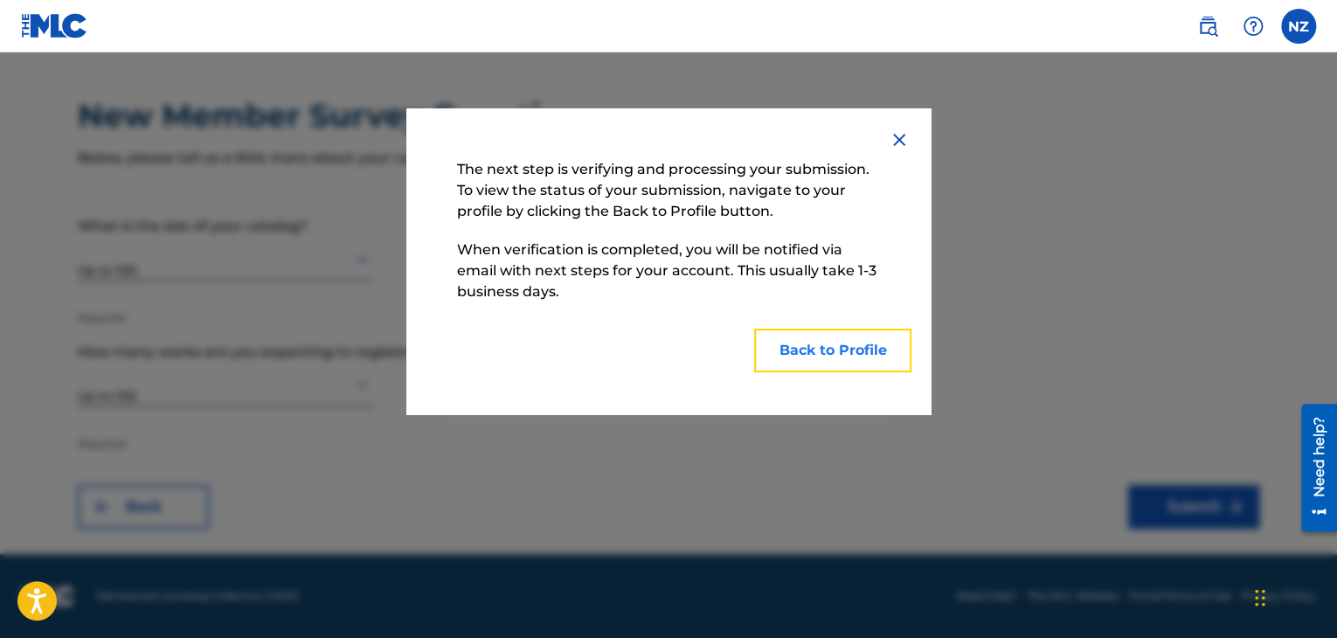
click at [798, 357] on button "Back to Profile" at bounding box center [832, 351] width 157 height 44
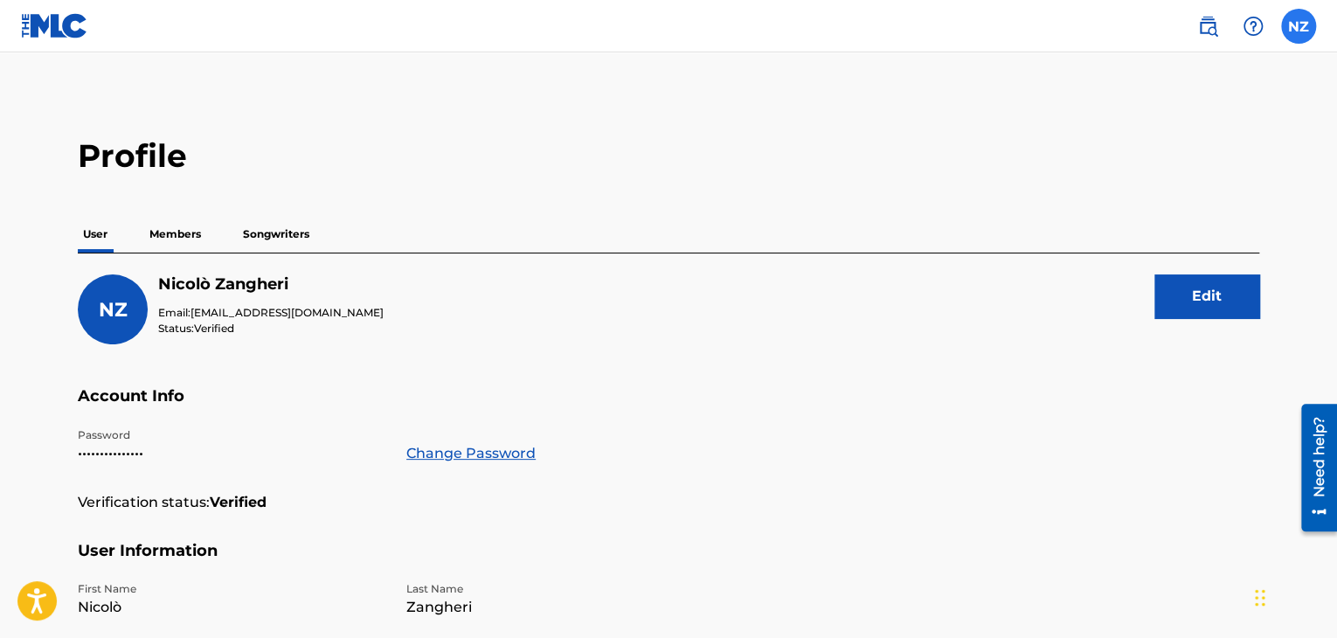
click at [1295, 24] on label at bounding box center [1298, 26] width 35 height 35
click at [1299, 26] on input "NZ [PERSON_NAME] [EMAIL_ADDRESS][DOMAIN_NAME] Notification Preferences Profile …" at bounding box center [1299, 26] width 0 height 0
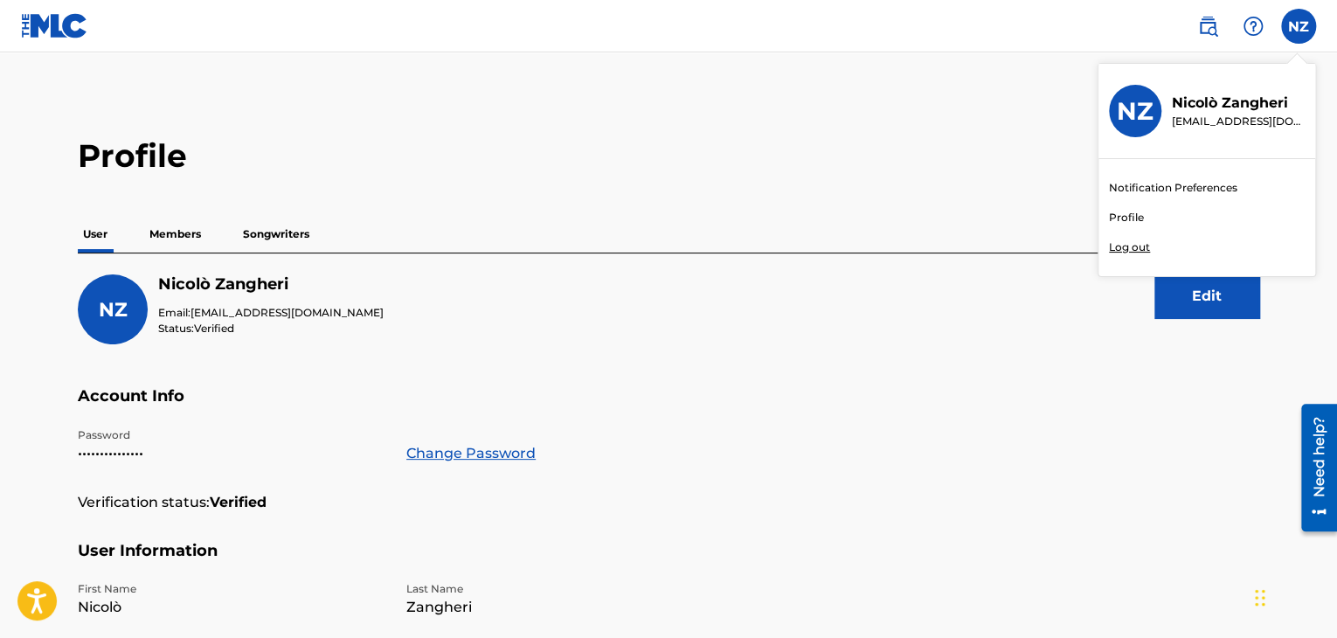
click at [1295, 24] on div "NZ NZ [PERSON_NAME] [EMAIL_ADDRESS][DOMAIN_NAME] Notification Preferences Profi…" at bounding box center [1298, 26] width 35 height 35
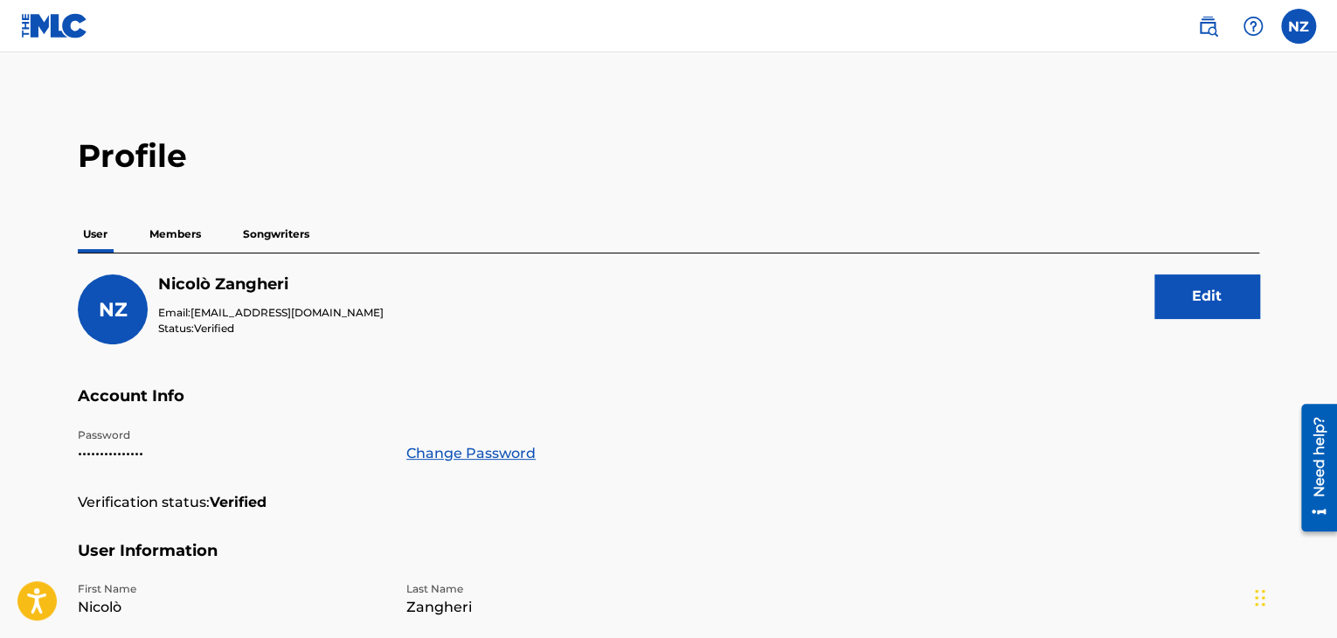
click at [161, 227] on p "Members" at bounding box center [175, 234] width 62 height 37
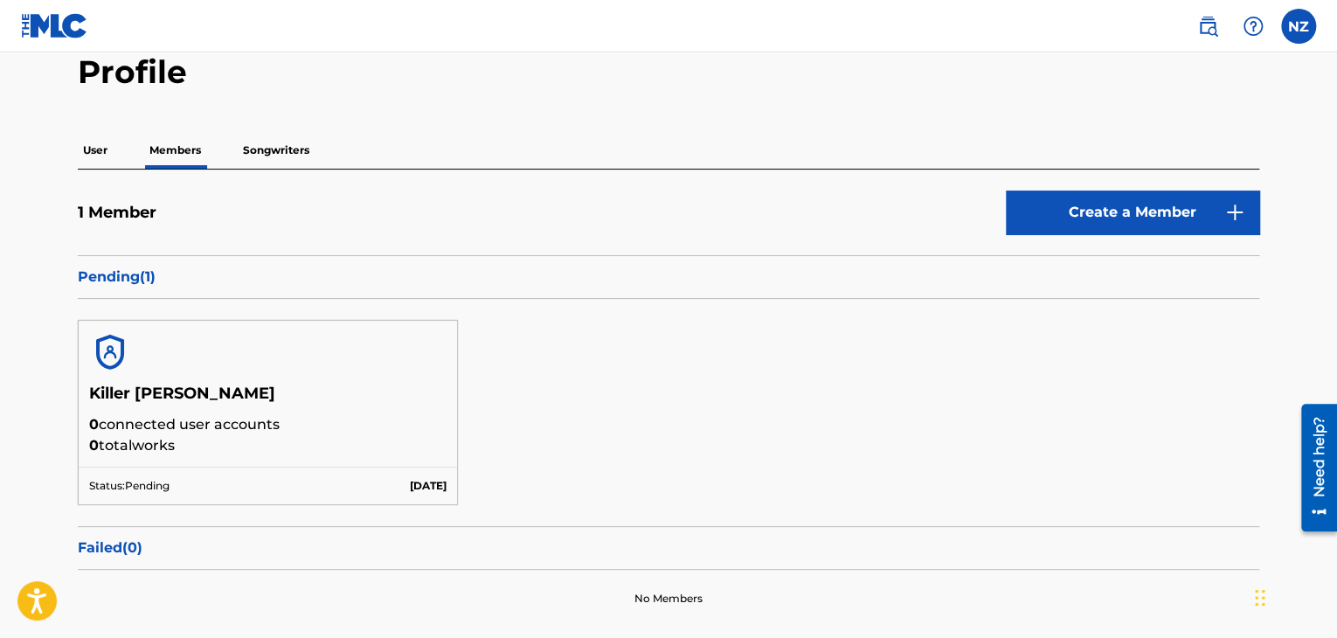
scroll to position [87, 0]
